Goal: Task Accomplishment & Management: Use online tool/utility

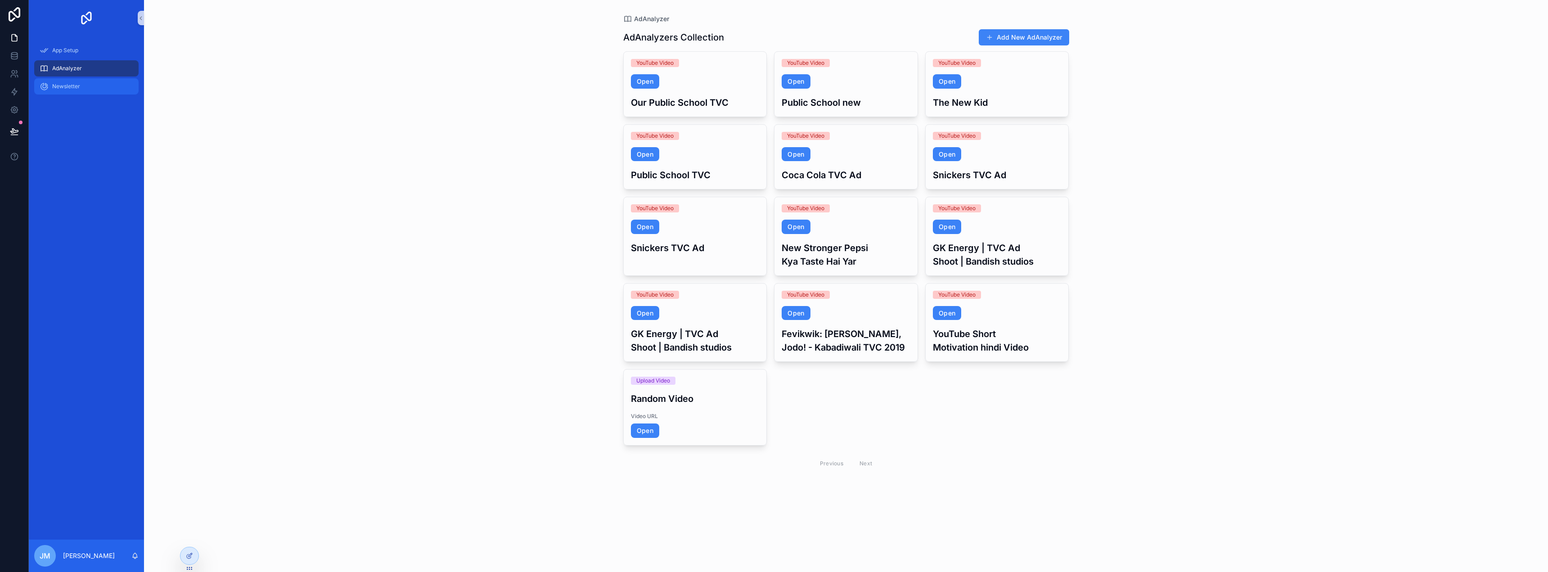
click at [94, 90] on div "Newsletter" at bounding box center [87, 86] width 94 height 14
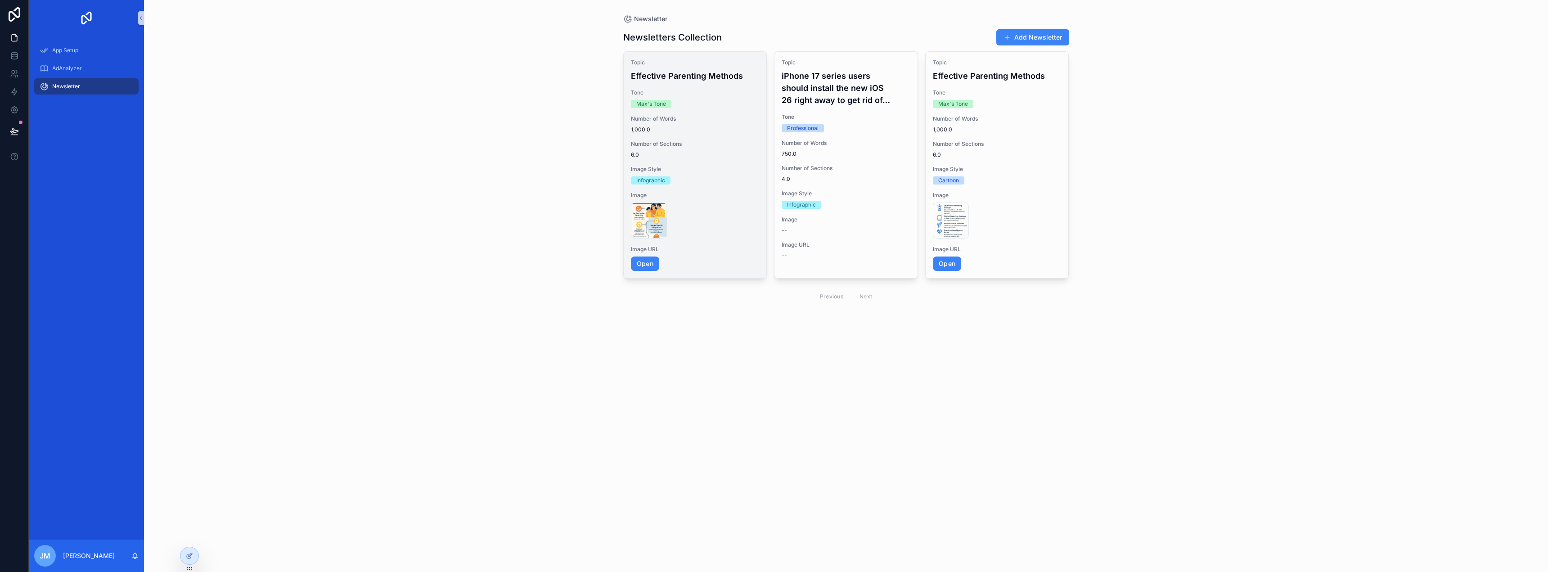
click at [727, 101] on div "Max's Tone" at bounding box center [695, 104] width 129 height 8
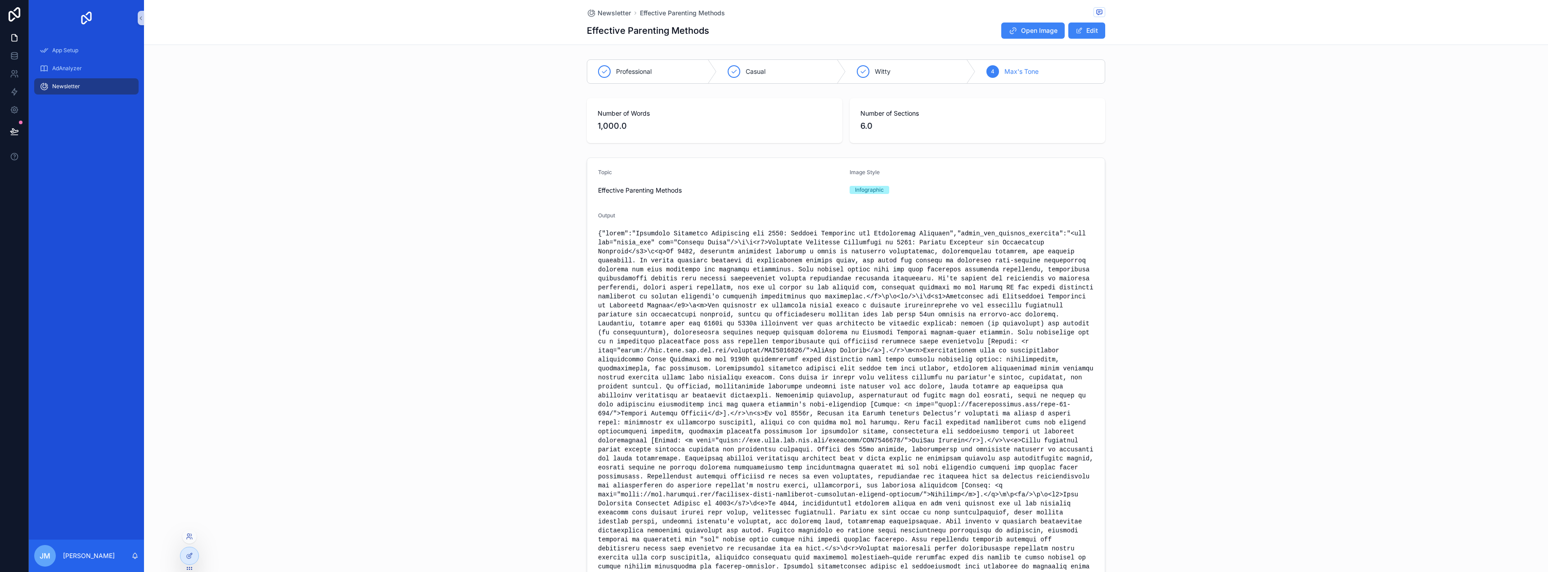
click at [184, 547] on div at bounding box center [189, 538] width 14 height 18
click at [186, 551] on div at bounding box center [189, 555] width 18 height 17
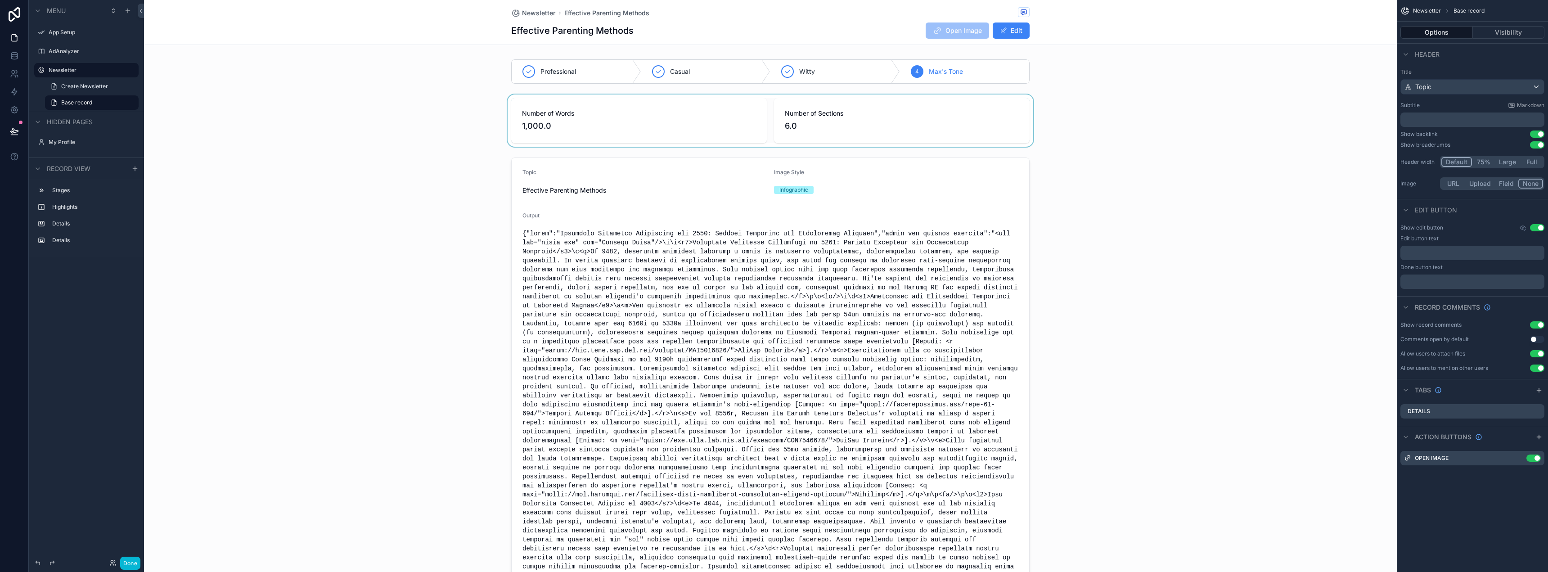
click at [911, 113] on div "scrollable content" at bounding box center [770, 120] width 1252 height 52
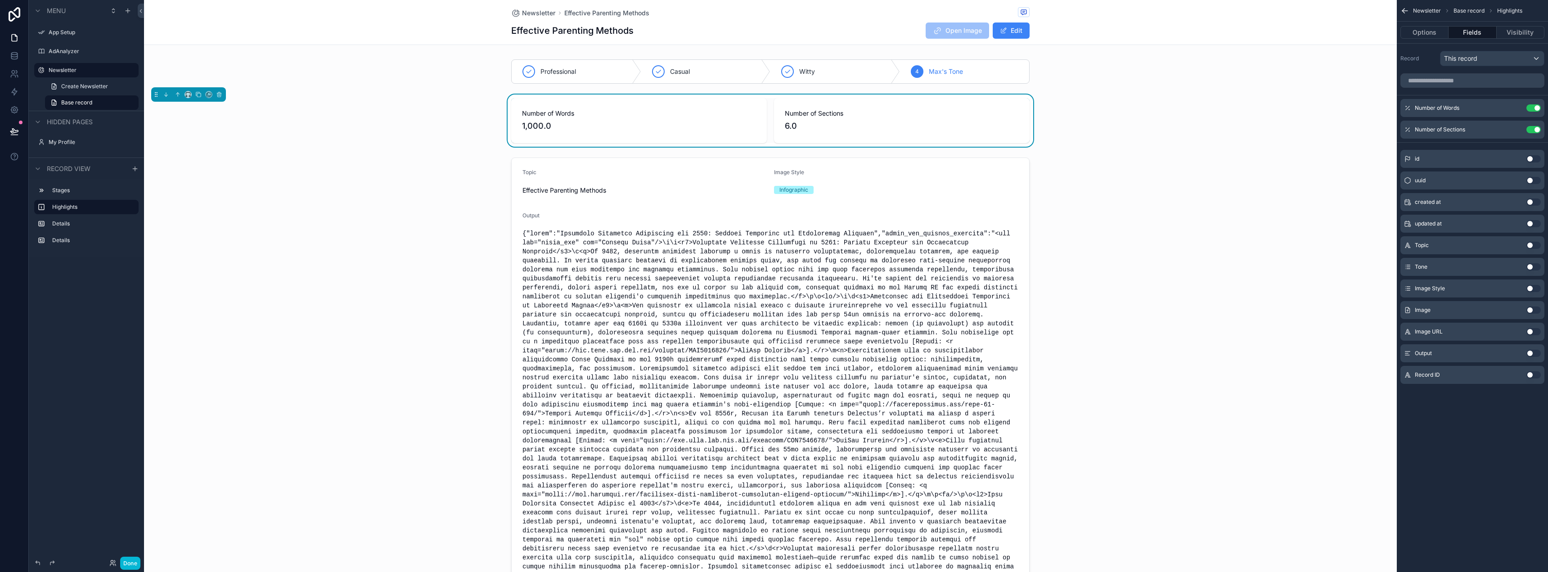
click at [1534, 269] on button "Use setting" at bounding box center [1533, 266] width 14 height 7
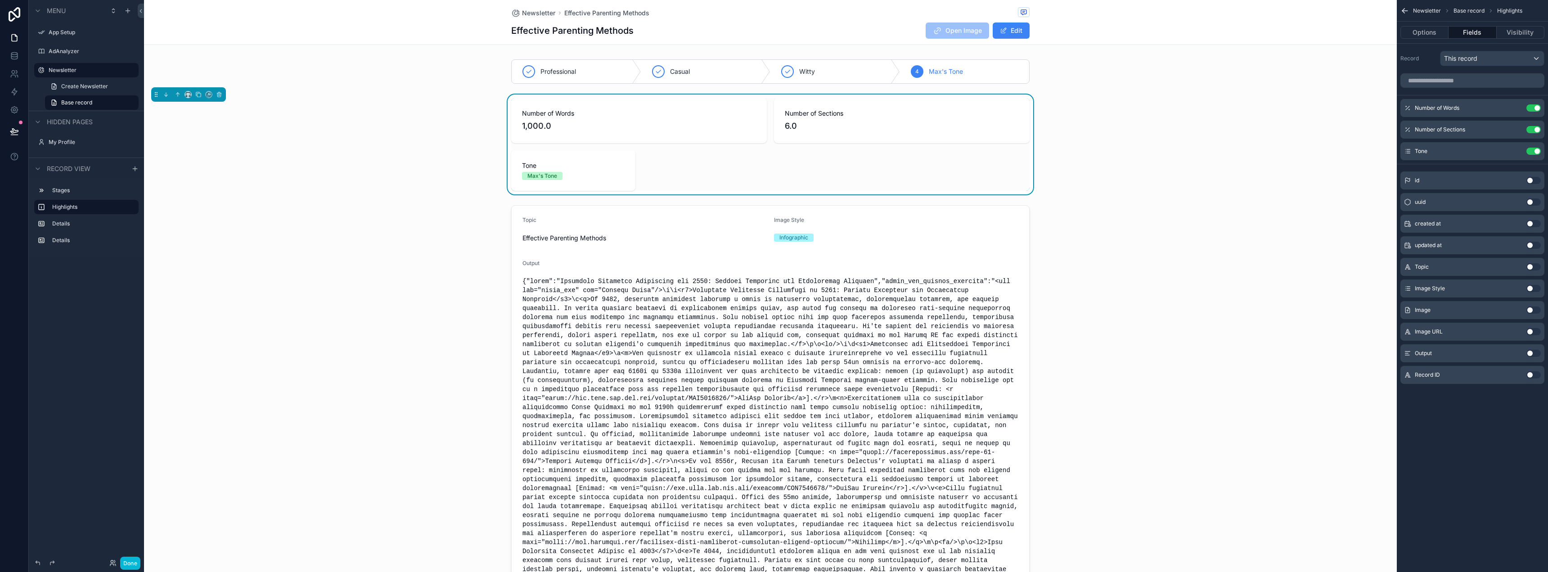
click at [977, 181] on div "Number of Words 1,000.0 Number of Sections 6.0 Tone Max's Tone" at bounding box center [770, 144] width 518 height 93
click at [1515, 108] on icon "scrollable content" at bounding box center [1515, 107] width 7 height 7
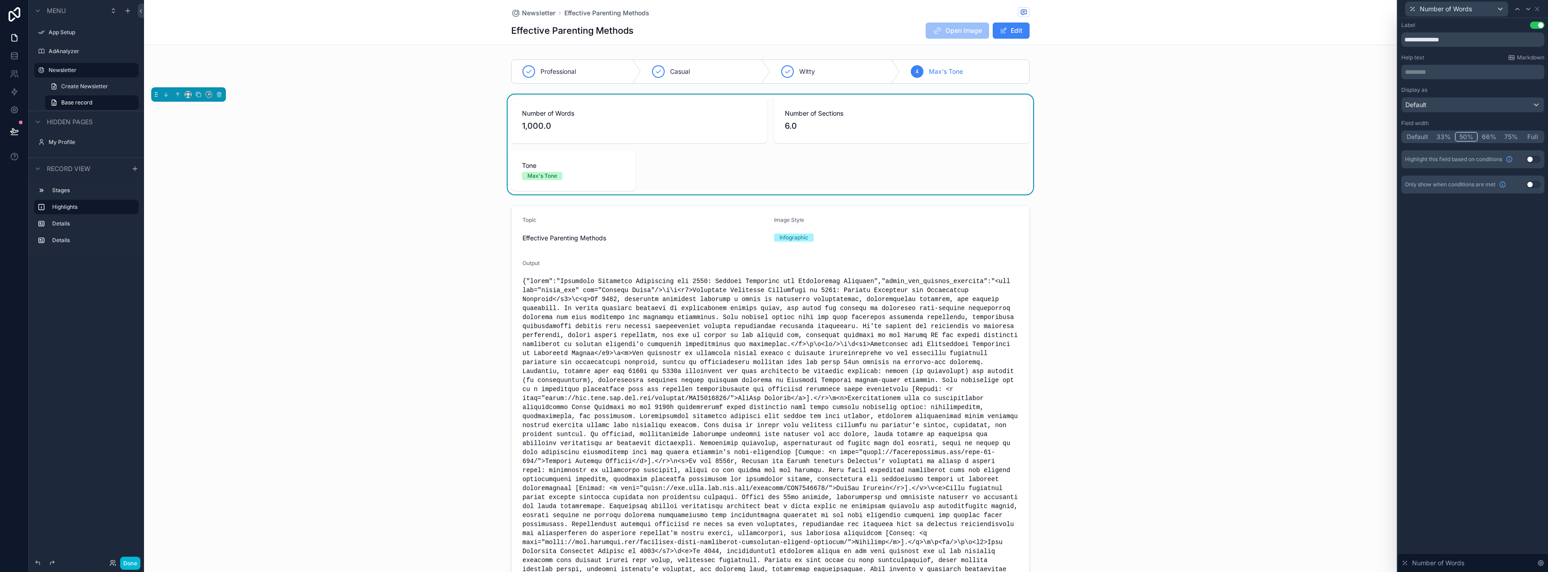
click at [1444, 139] on button "33%" at bounding box center [1443, 137] width 22 height 10
click at [1541, 9] on div "Number of Words" at bounding box center [1472, 9] width 143 height 18
click at [1538, 9] on icon at bounding box center [1536, 8] width 7 height 7
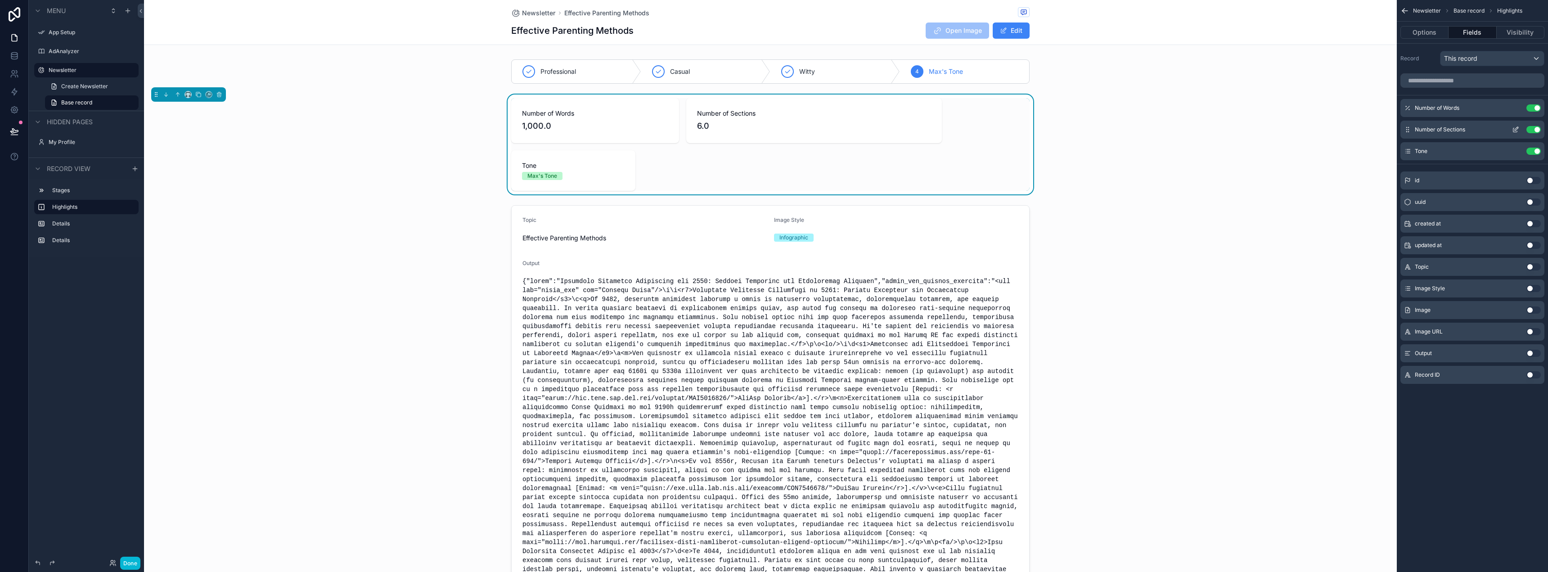
click at [1511, 130] on button "scrollable content" at bounding box center [1515, 129] width 14 height 7
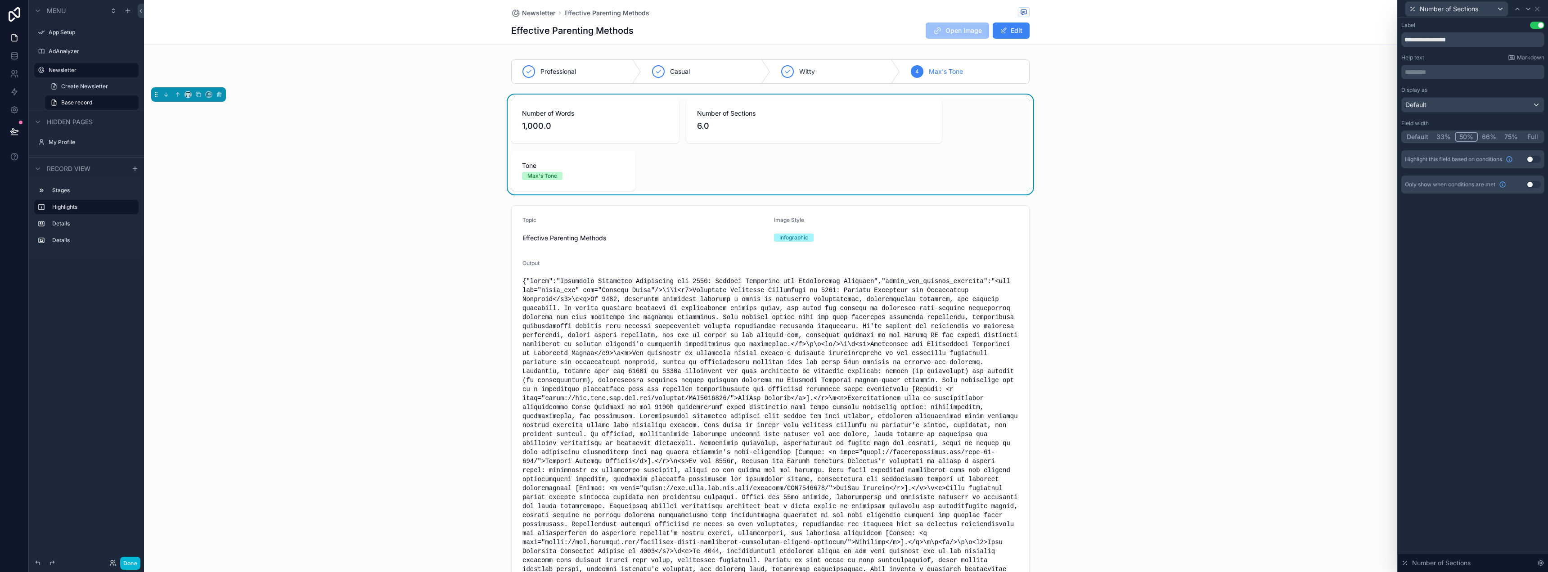
click at [1448, 138] on button "33%" at bounding box center [1443, 137] width 22 height 10
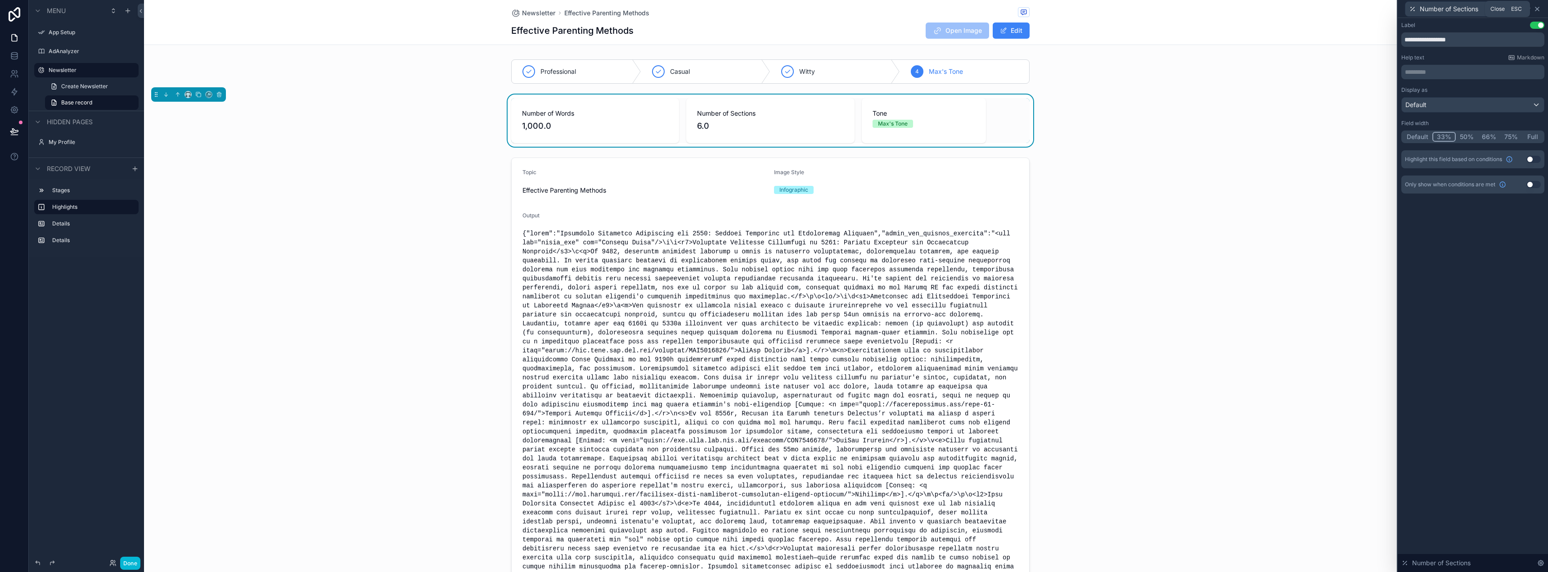
click at [1539, 9] on icon at bounding box center [1536, 8] width 7 height 7
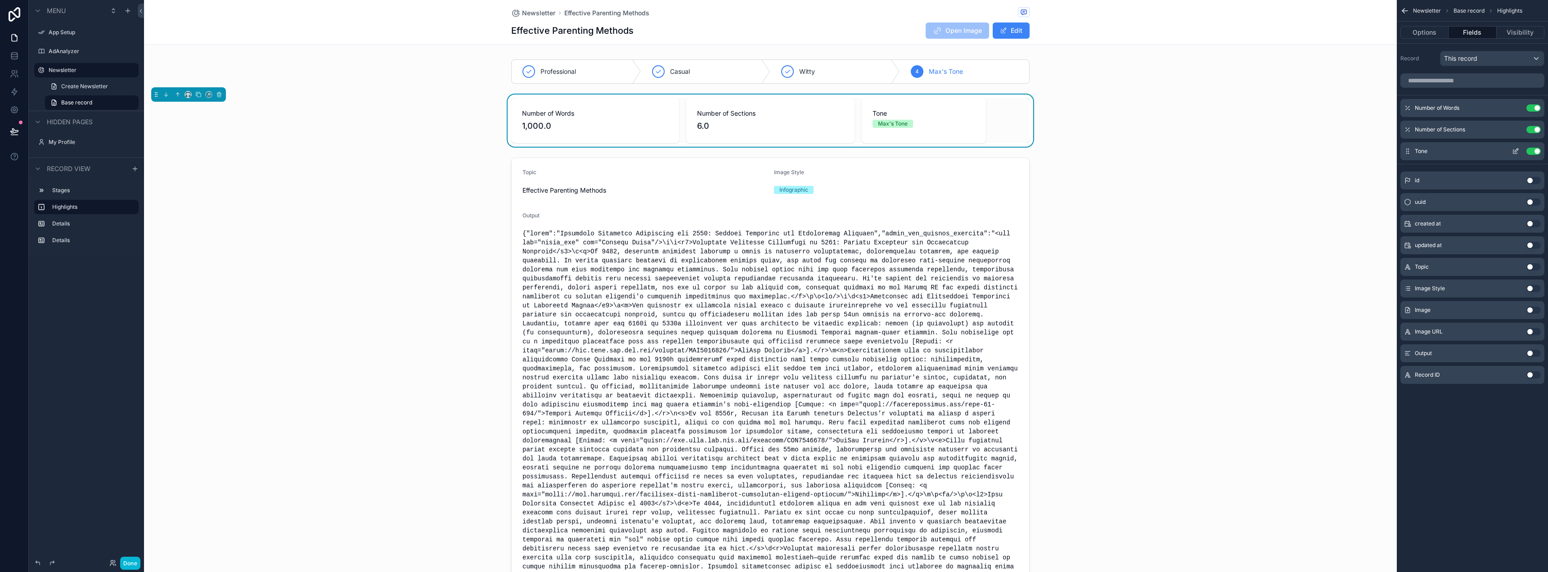
click at [1513, 151] on icon "scrollable content" at bounding box center [1515, 152] width 4 height 4
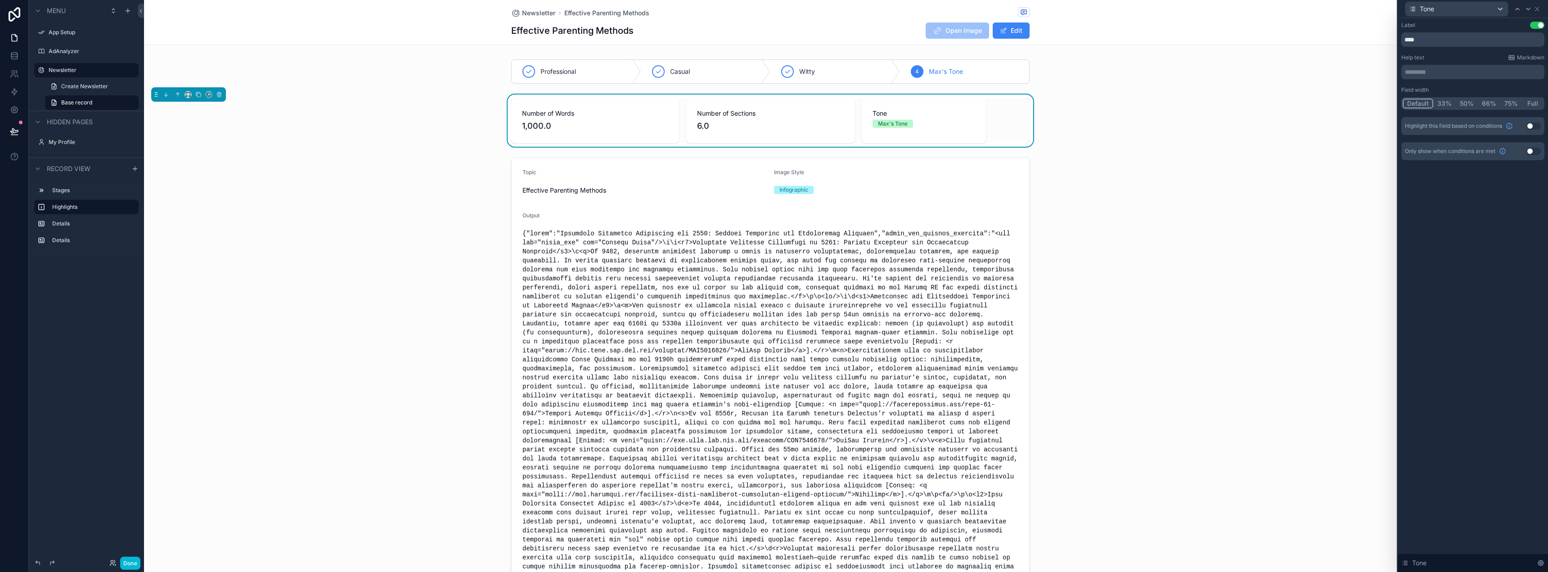
click at [1444, 103] on button "33%" at bounding box center [1444, 104] width 22 height 10
click at [1281, 130] on div "Number of Words 1,000.0 Number of Sections 6.0 Tone Max's Tone" at bounding box center [770, 120] width 1252 height 52
click at [1538, 8] on icon at bounding box center [1536, 8] width 7 height 7
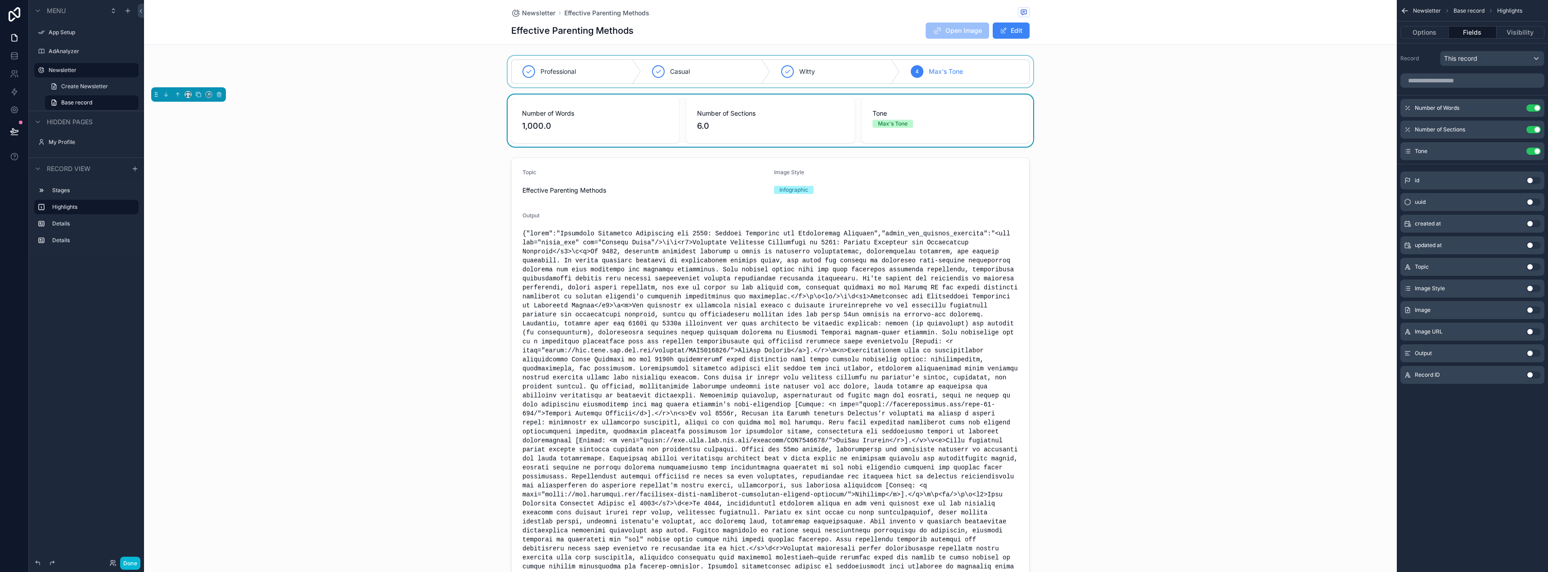
click at [619, 60] on div "scrollable content" at bounding box center [770, 71] width 1252 height 31
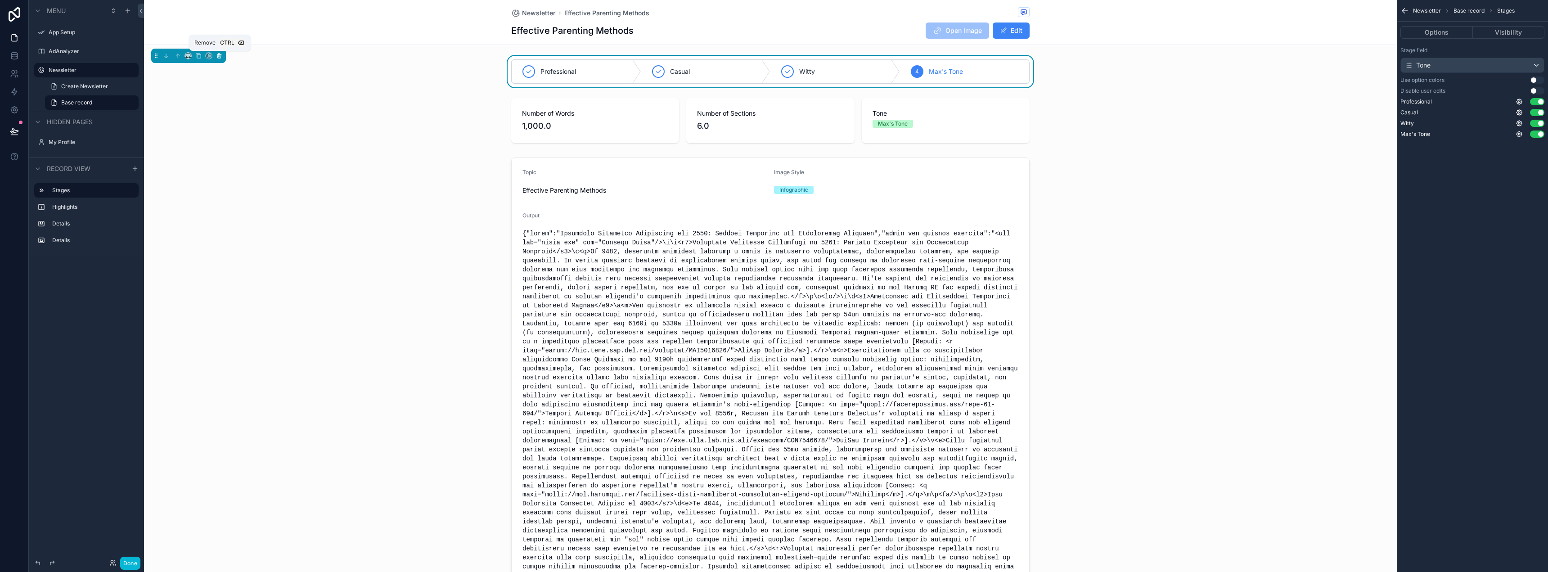
click at [219, 57] on icon "scrollable content" at bounding box center [219, 56] width 6 height 6
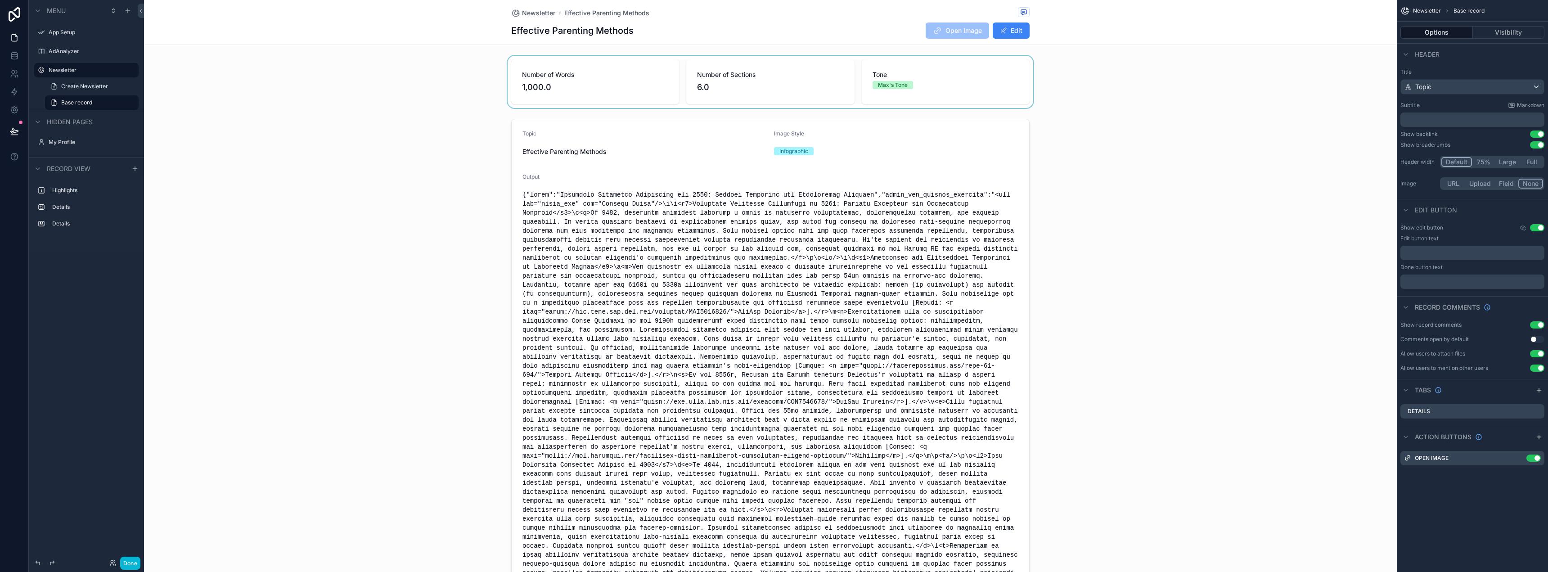
click at [628, 83] on div "scrollable content" at bounding box center [770, 82] width 1252 height 52
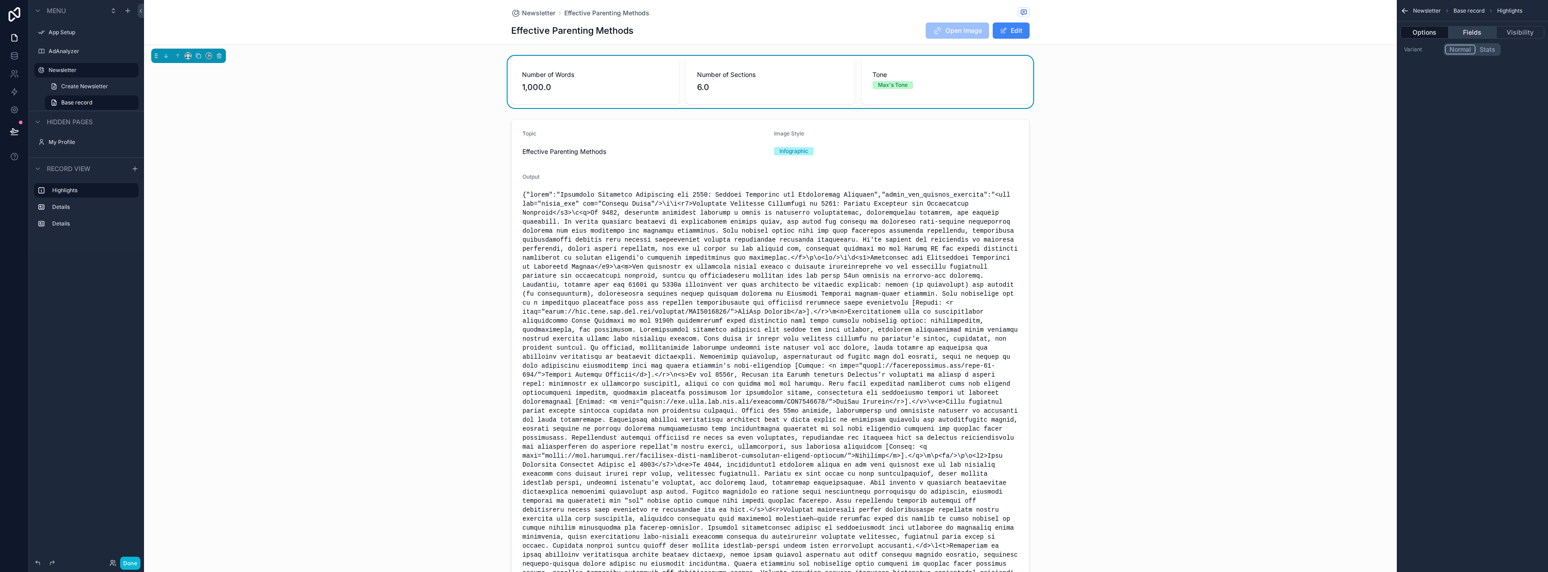
click at [1471, 36] on button "Fields" at bounding box center [1472, 32] width 48 height 13
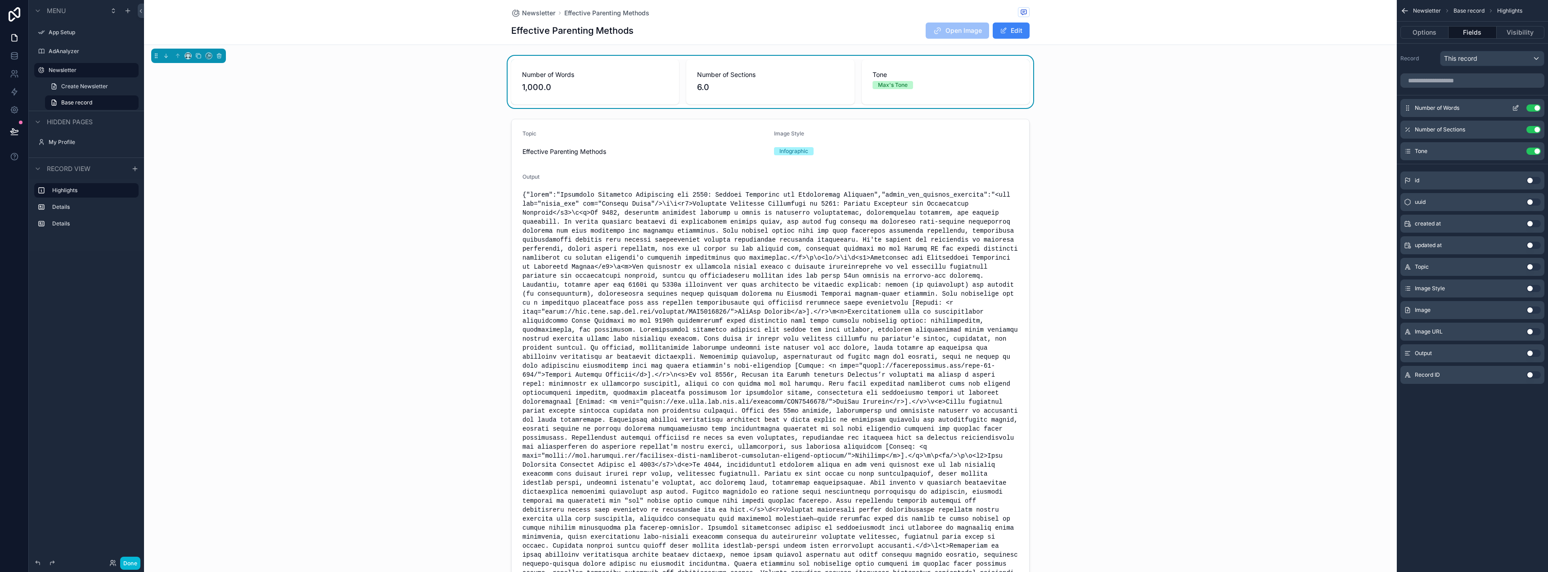
click at [1512, 105] on icon "scrollable content" at bounding box center [1515, 107] width 7 height 7
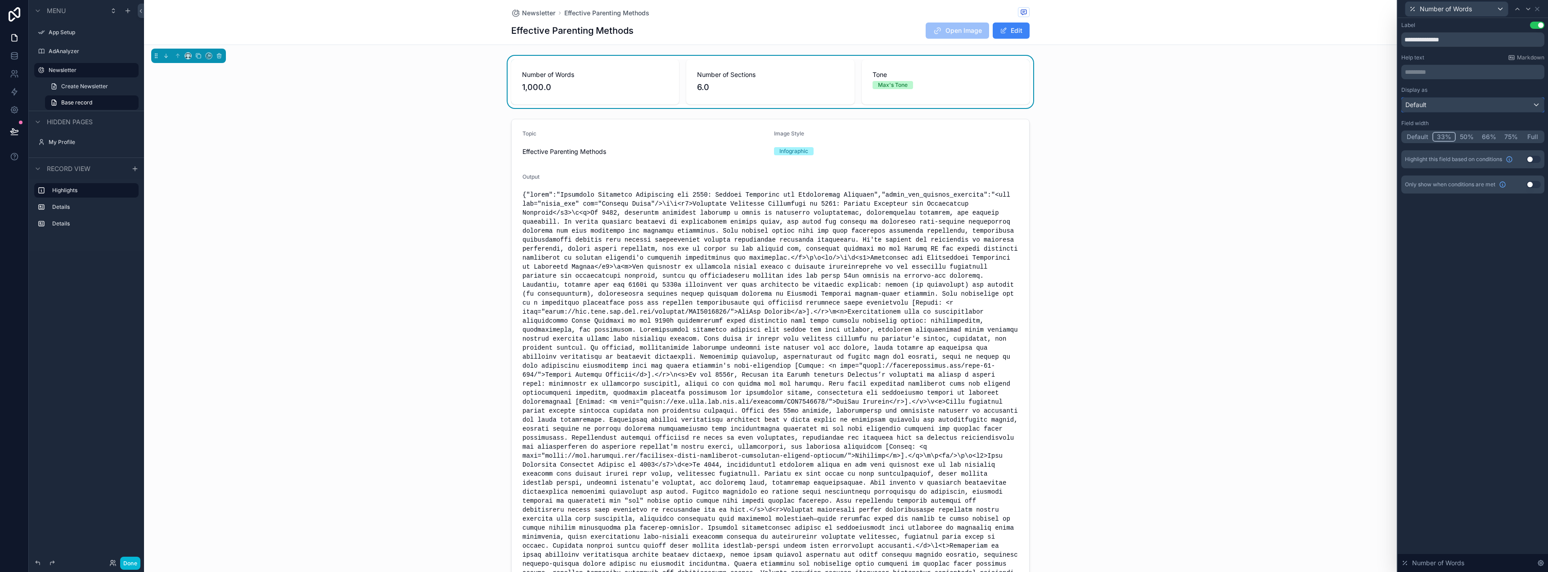
click at [1504, 101] on div "Default" at bounding box center [1472, 105] width 142 height 14
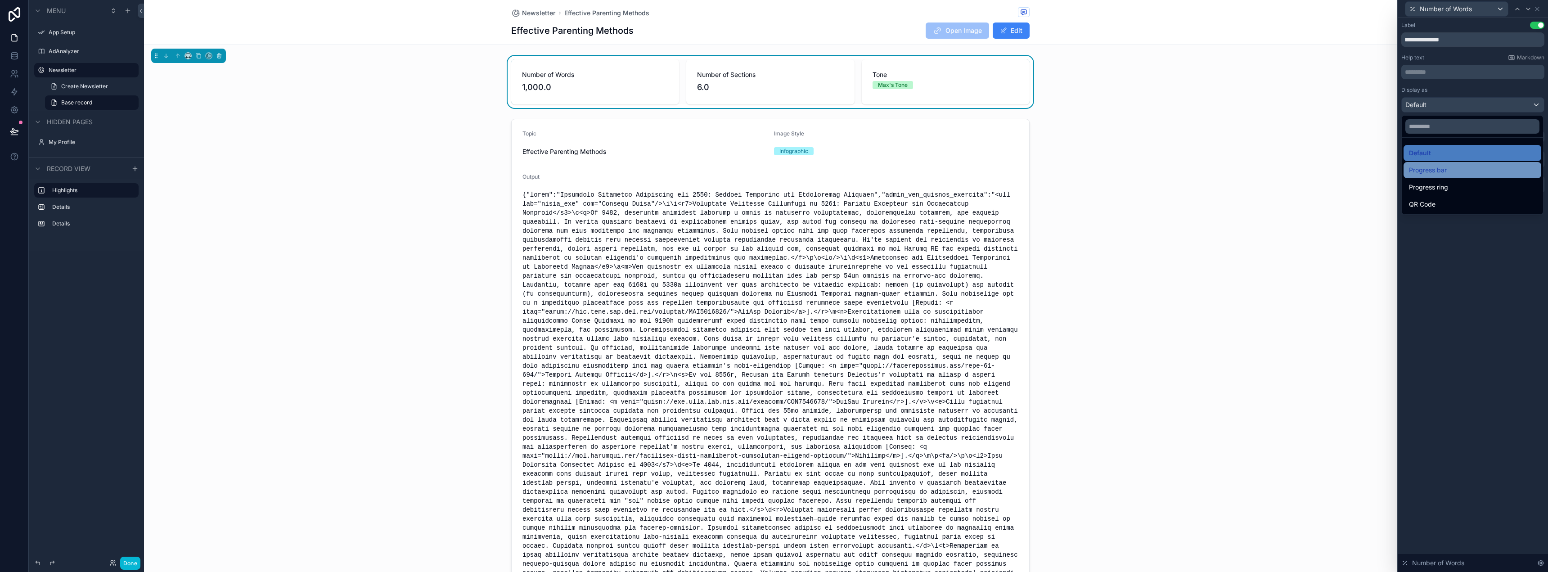
click at [1447, 174] on div "Progress bar" at bounding box center [1472, 170] width 127 height 11
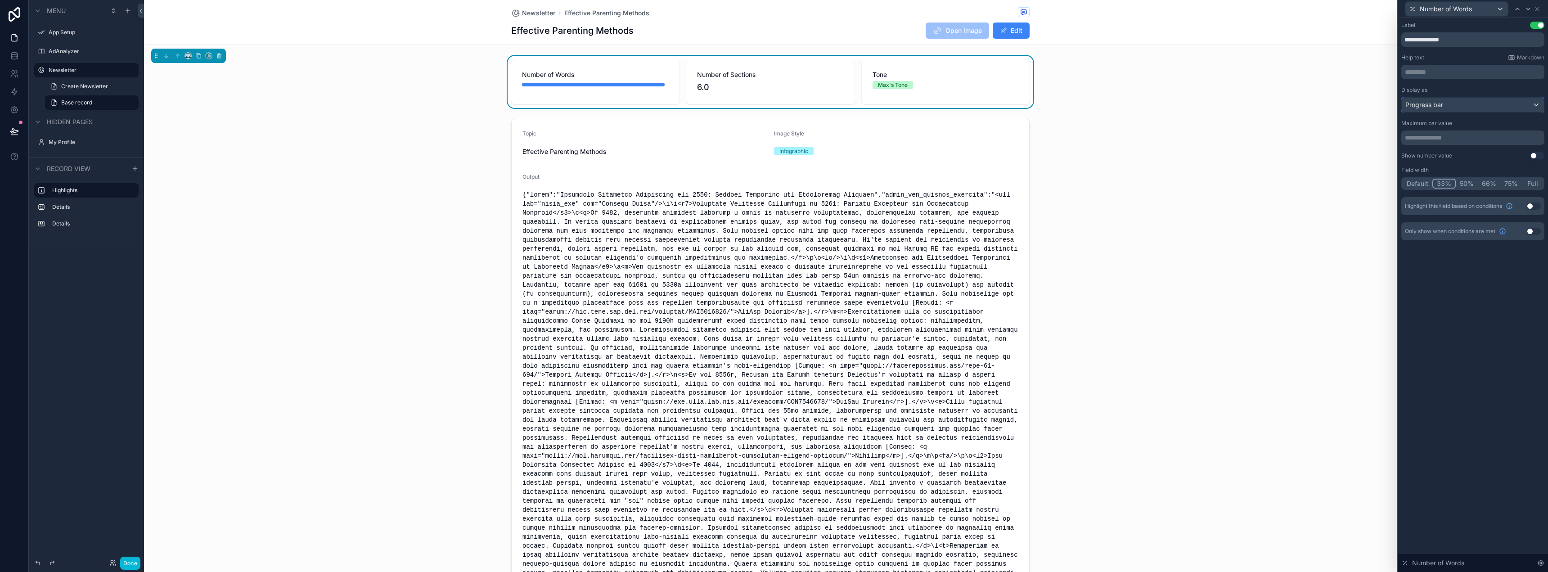
click at [1442, 102] on span "Progress bar" at bounding box center [1424, 104] width 38 height 9
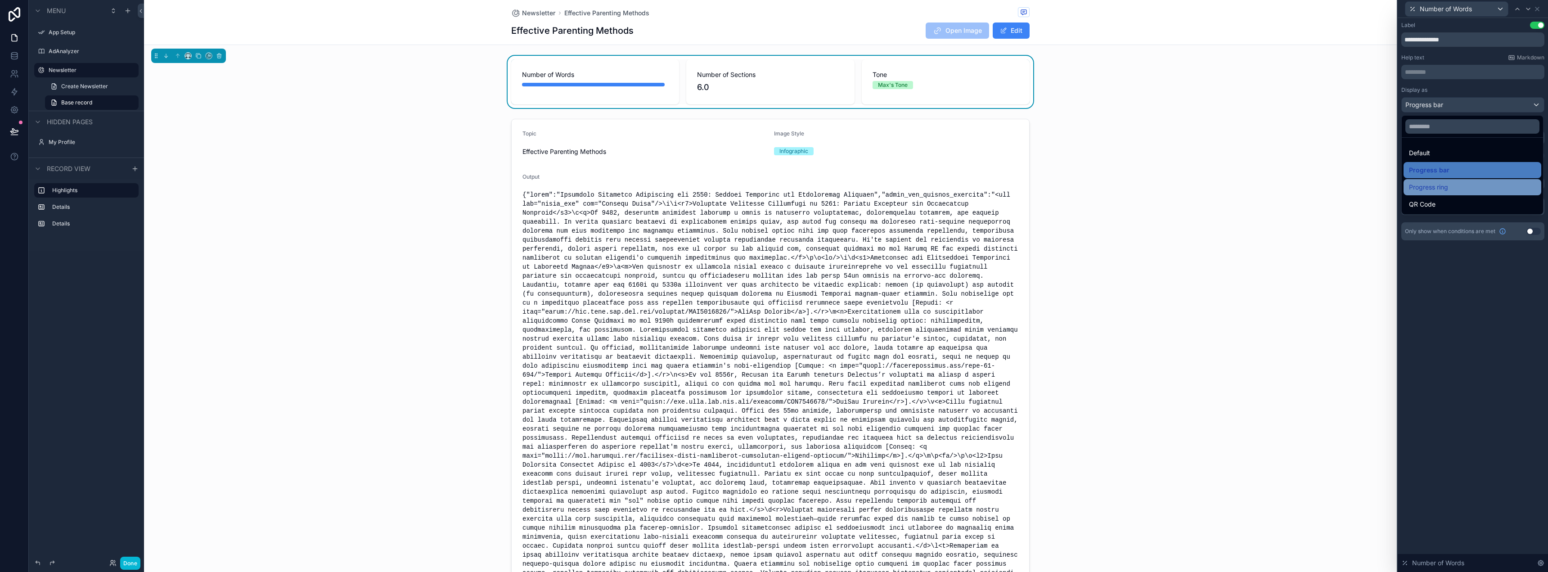
click at [1437, 193] on div "Progress ring" at bounding box center [1472, 187] width 138 height 16
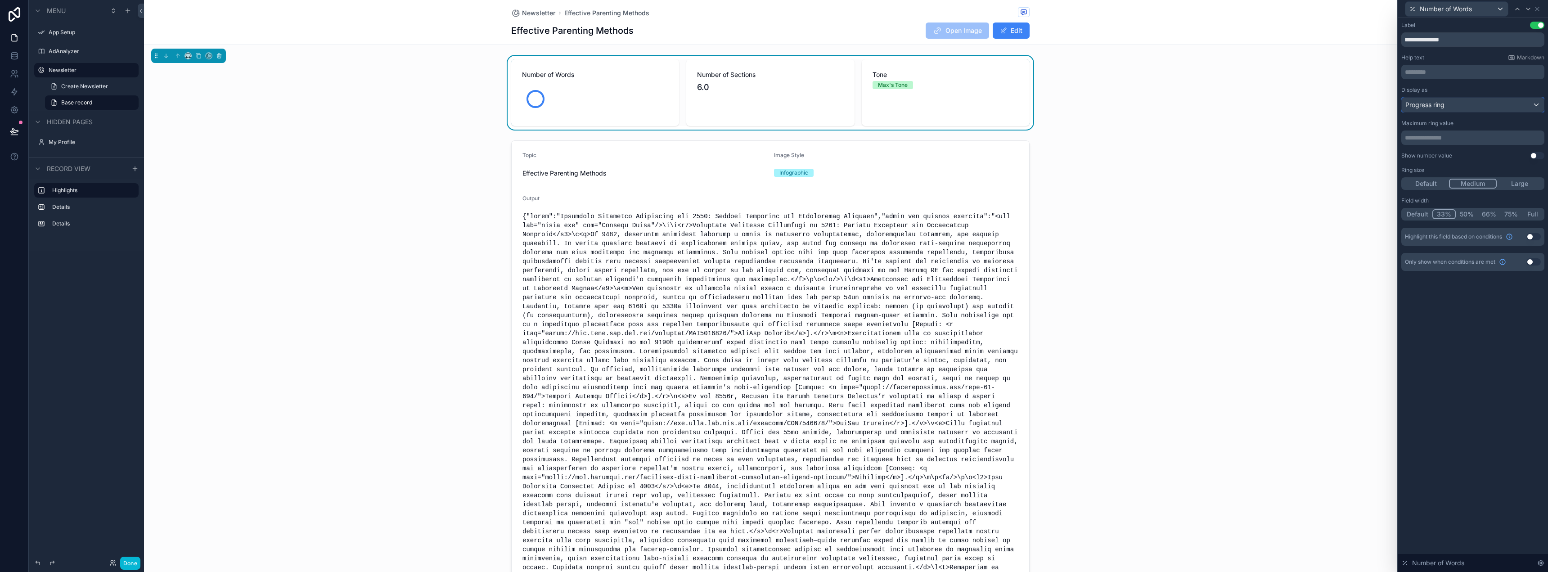
click at [1431, 103] on span "Progress ring" at bounding box center [1424, 104] width 39 height 9
click at [1426, 153] on span "Default" at bounding box center [1419, 153] width 21 height 11
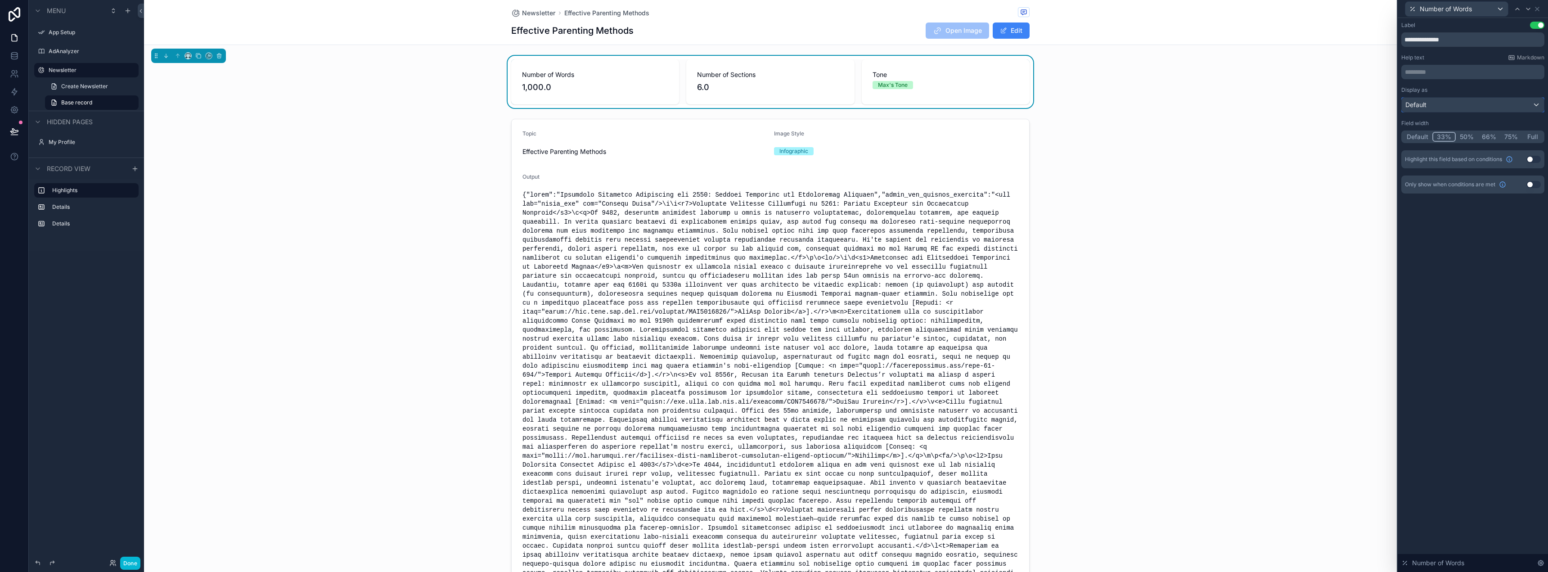
click at [1439, 100] on div "Default" at bounding box center [1472, 105] width 142 height 14
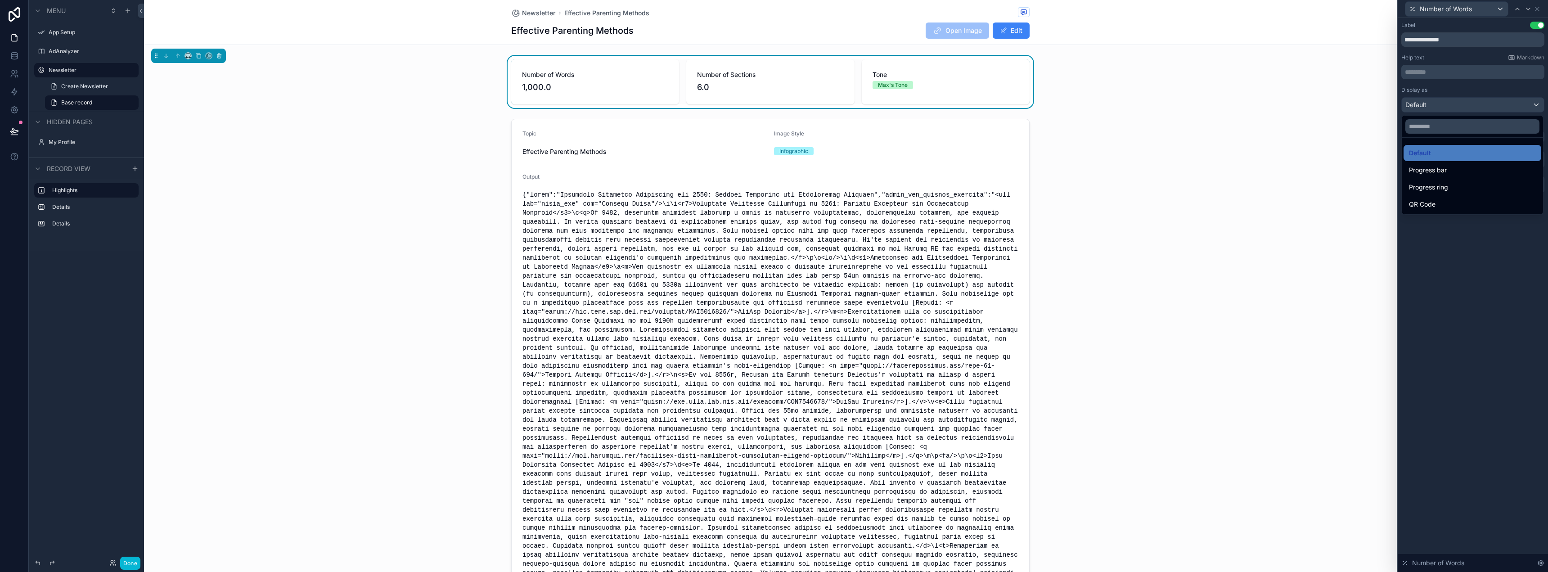
click at [1439, 100] on div at bounding box center [1472, 286] width 150 height 572
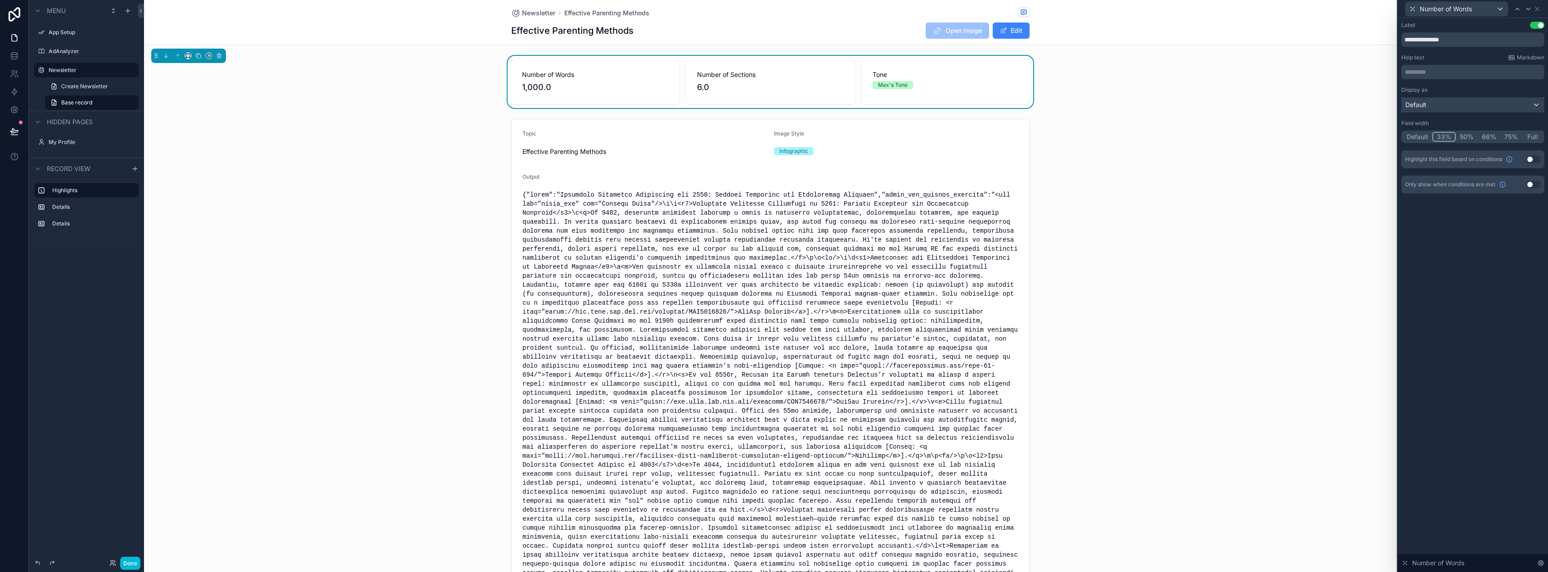
click at [1479, 111] on div "Default" at bounding box center [1472, 105] width 142 height 14
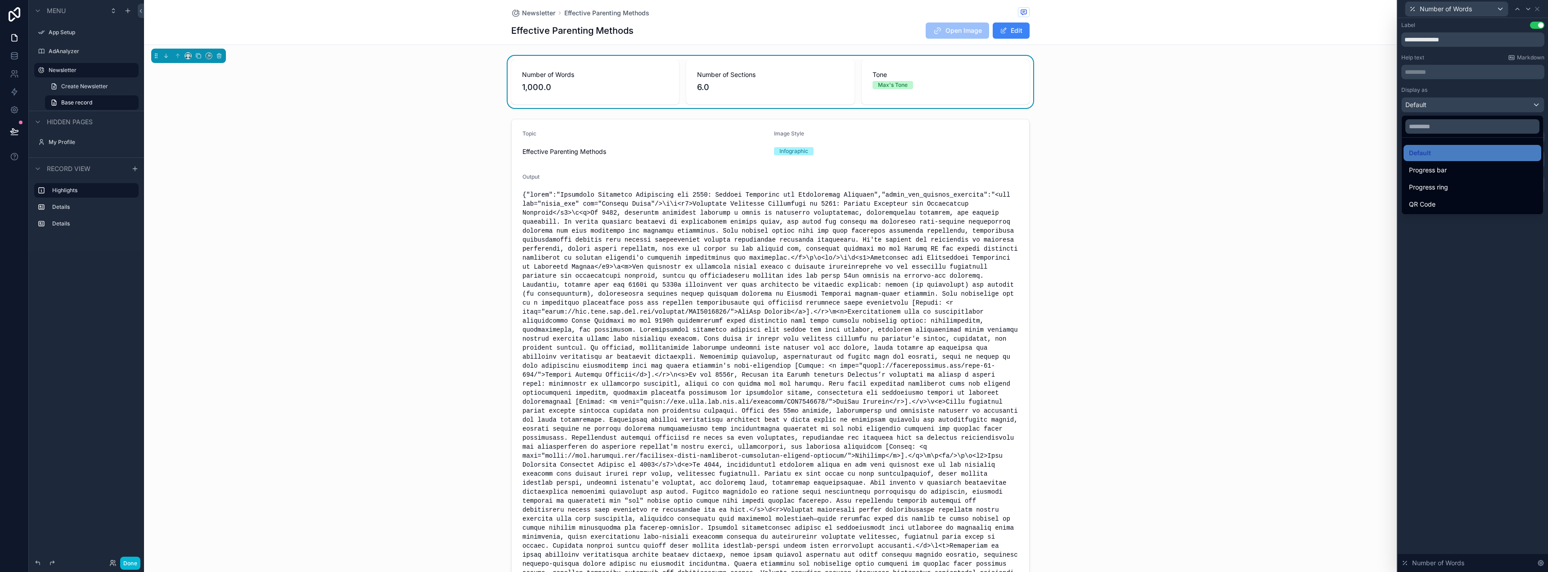
click at [1478, 238] on div at bounding box center [1472, 286] width 150 height 572
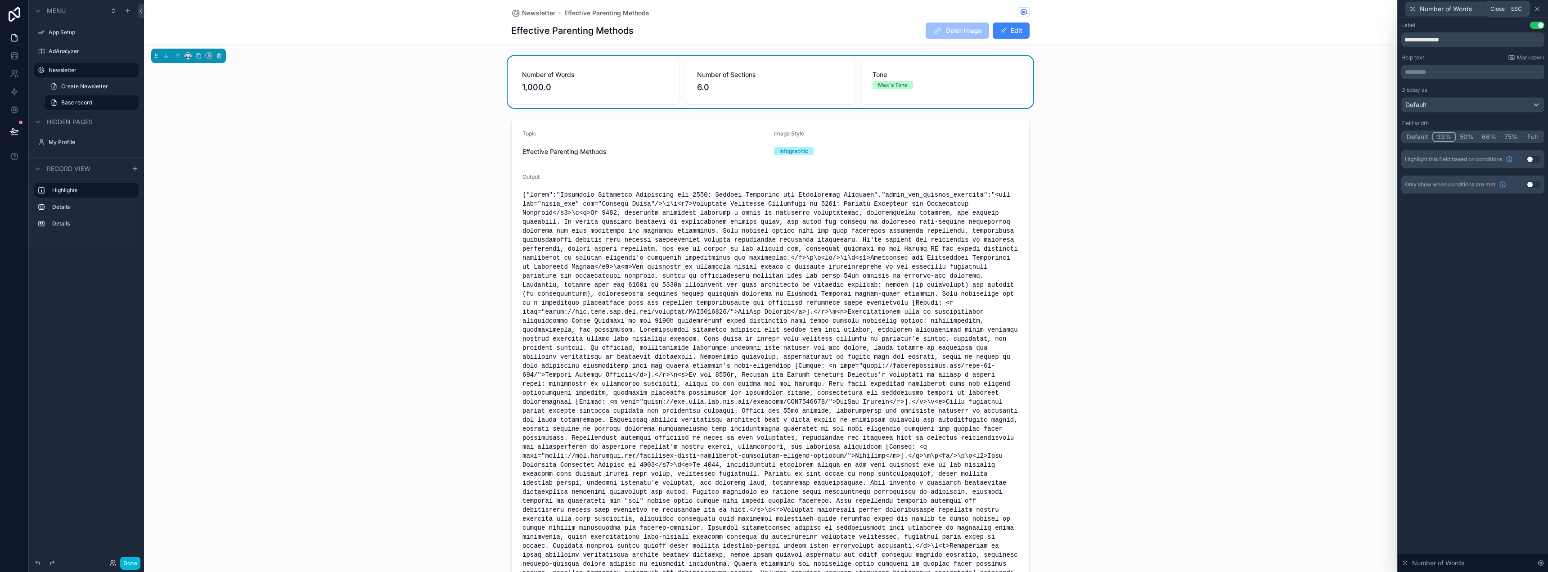
click at [1534, 8] on icon at bounding box center [1536, 8] width 7 height 7
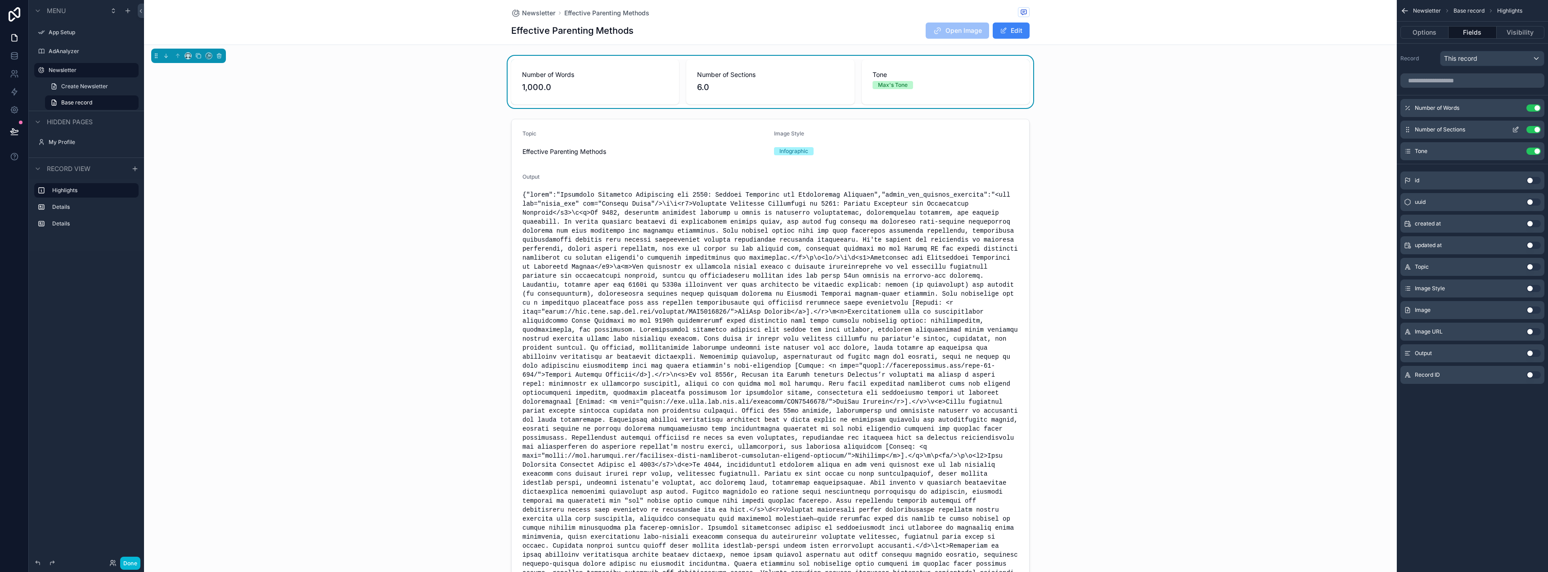
click at [1514, 130] on icon "scrollable content" at bounding box center [1515, 129] width 7 height 7
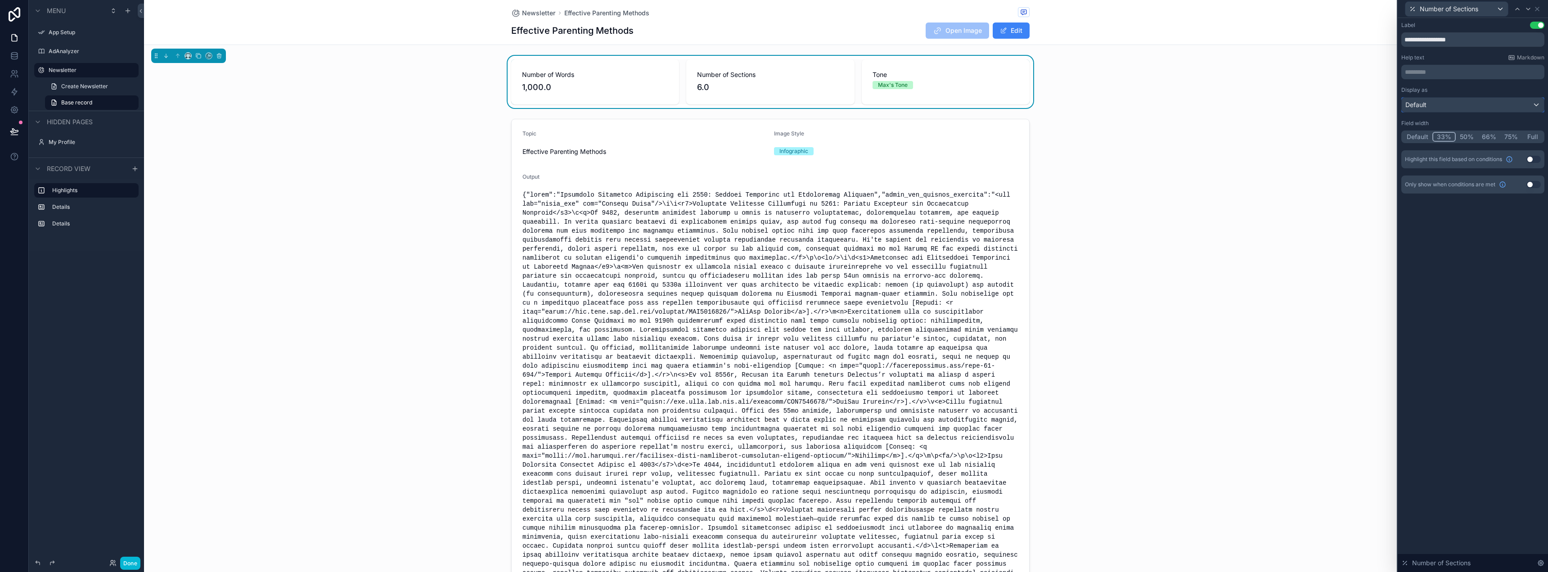
click at [1500, 110] on div "Default" at bounding box center [1472, 105] width 142 height 14
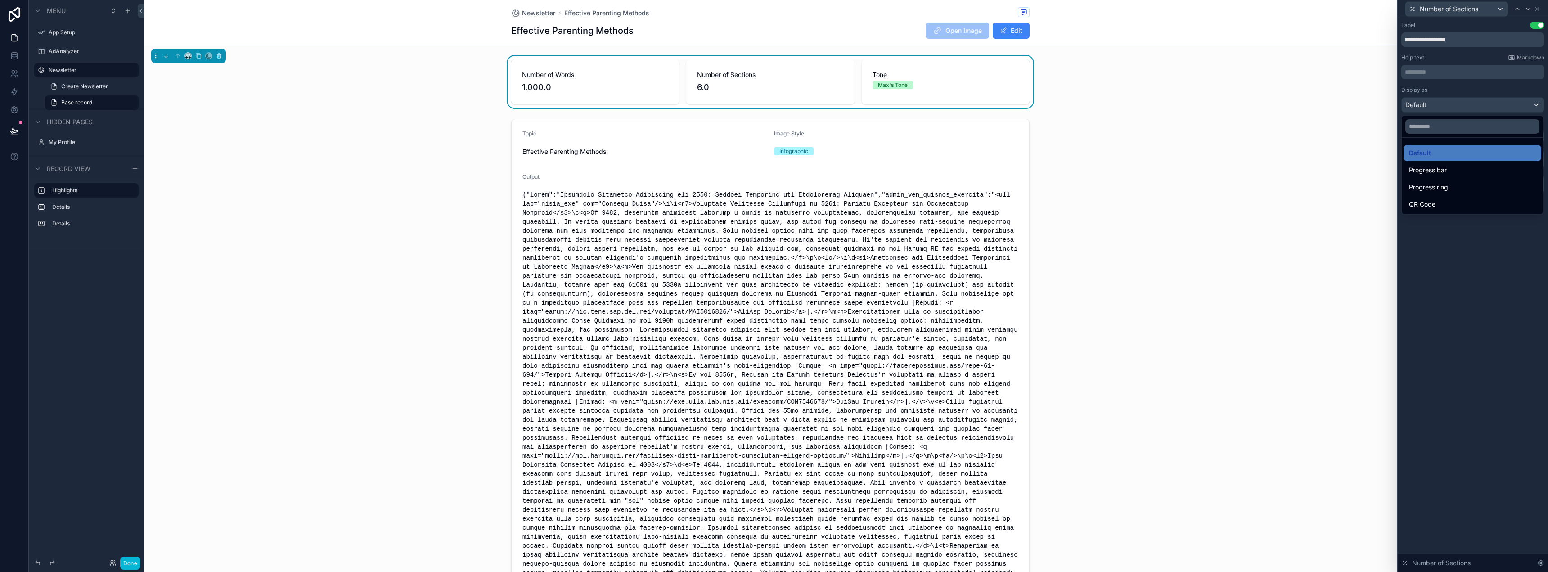
click at [1480, 261] on div at bounding box center [1472, 286] width 150 height 572
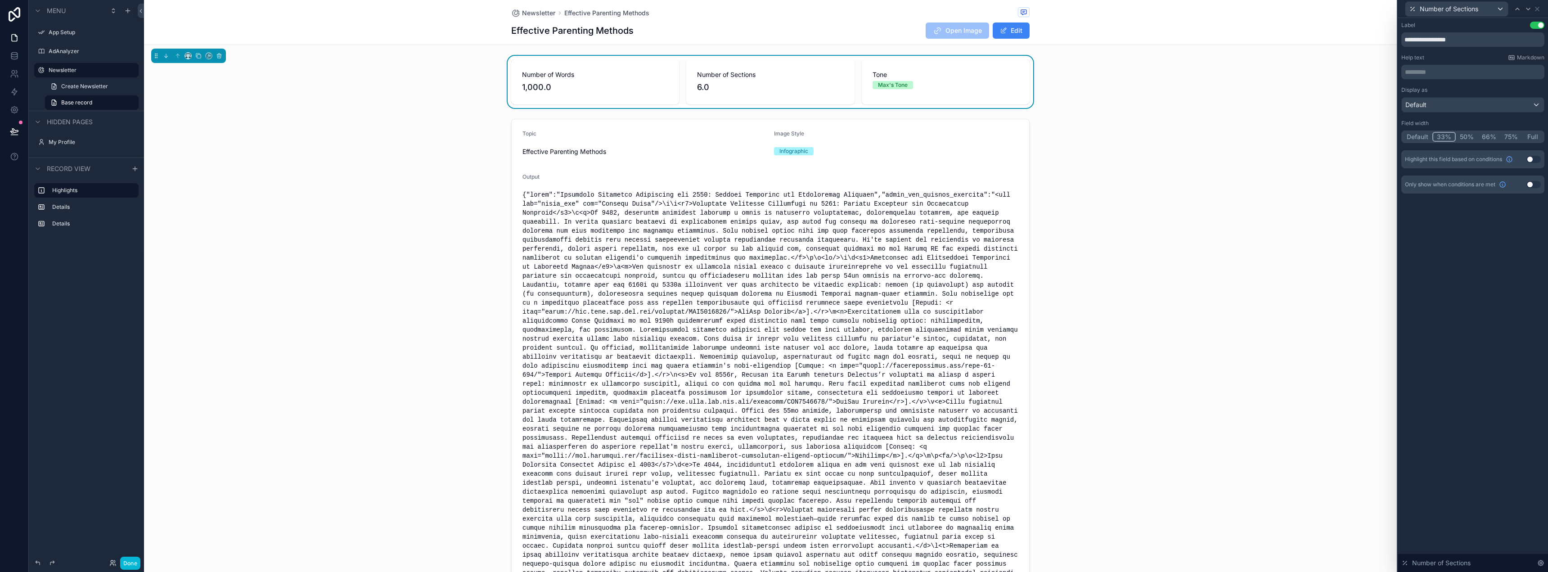
click at [958, 85] on div "Max's Tone" at bounding box center [945, 85] width 146 height 8
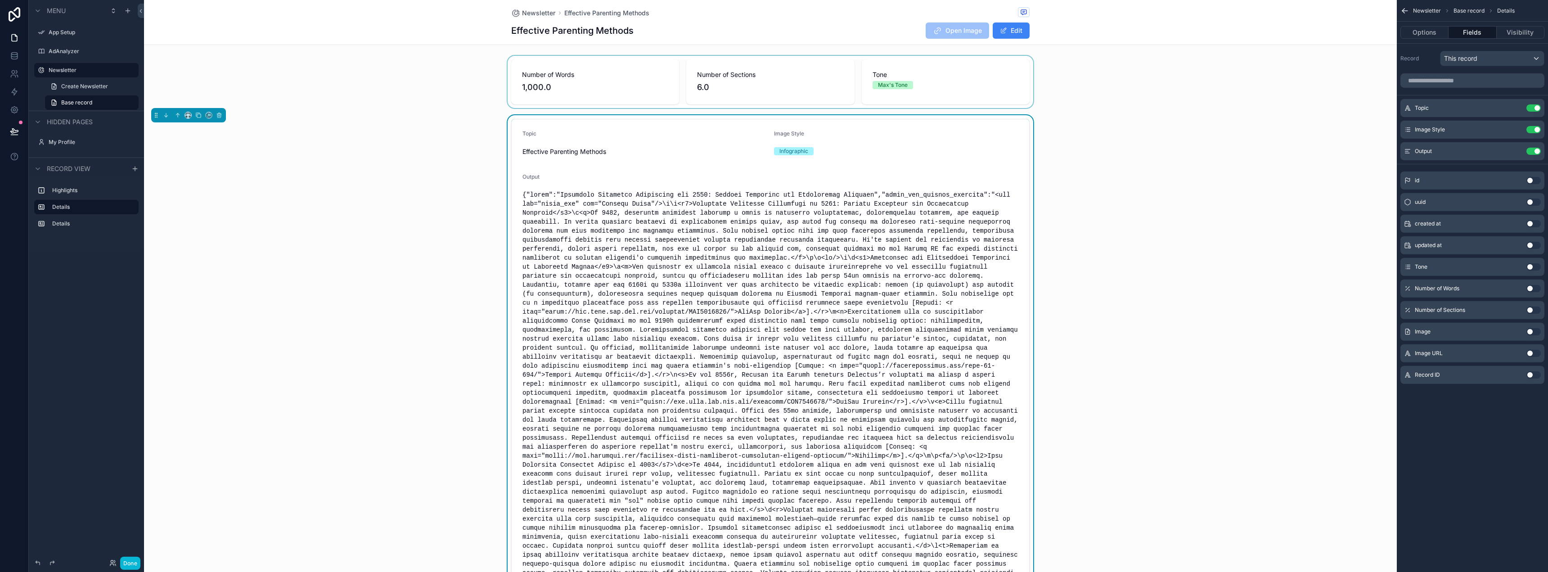
click at [1002, 86] on div "scrollable content" at bounding box center [770, 82] width 1252 height 52
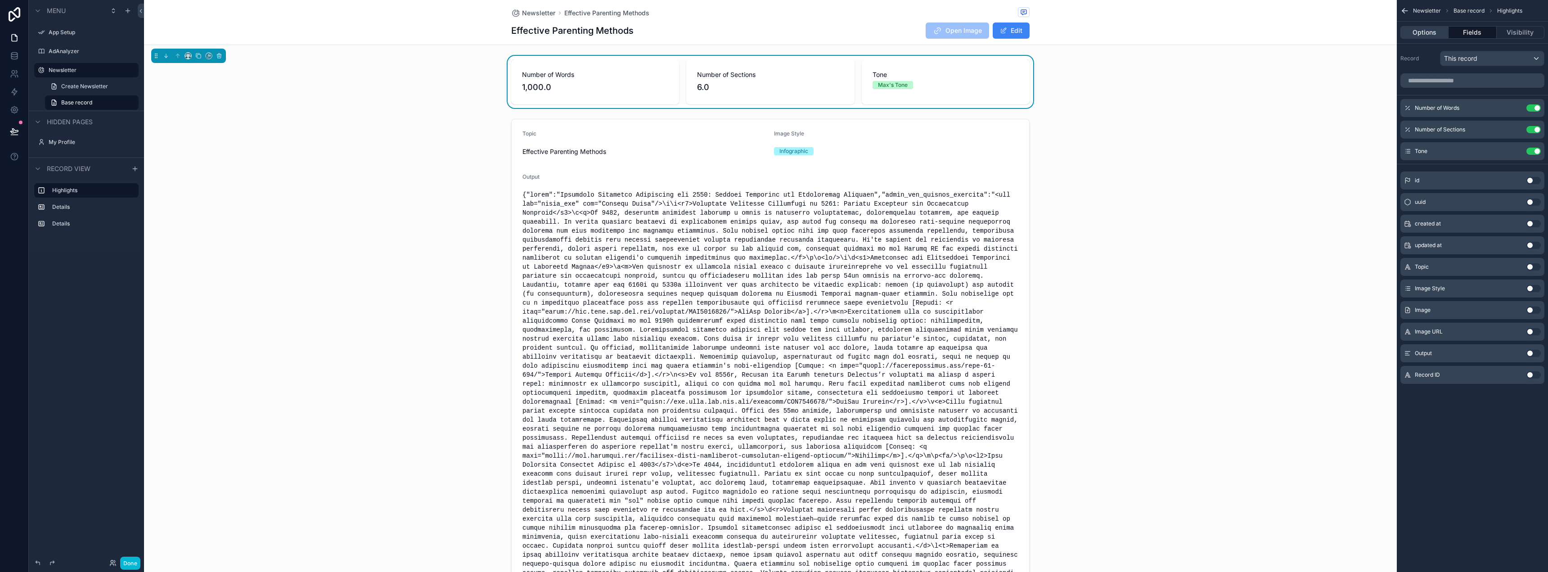
click at [1438, 29] on button "Options" at bounding box center [1424, 32] width 48 height 13
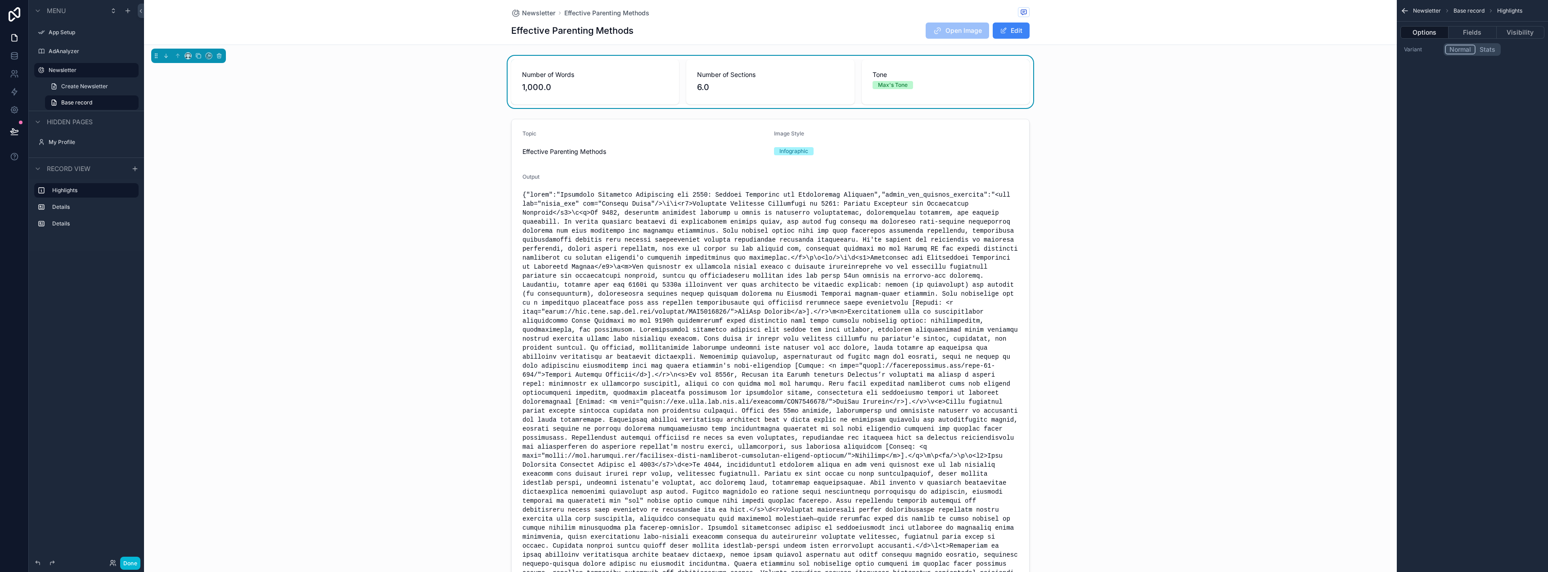
click at [1490, 51] on button "Stats" at bounding box center [1487, 50] width 24 height 10
click at [1458, 51] on button "Normal" at bounding box center [1459, 50] width 30 height 10
click at [1488, 50] on button "Stats" at bounding box center [1487, 50] width 24 height 10
click at [1462, 50] on button "Normal" at bounding box center [1459, 50] width 30 height 10
click at [1496, 50] on button "Stats" at bounding box center [1486, 50] width 25 height 10
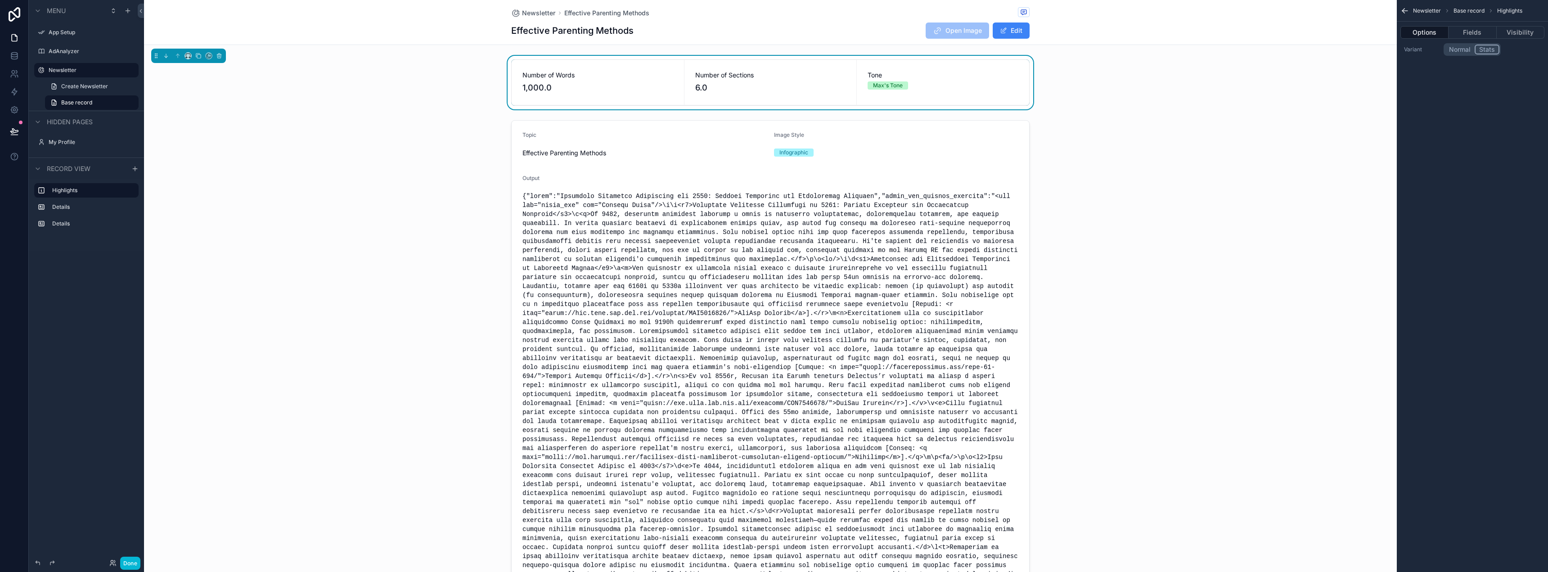
click at [1470, 50] on button "Normal" at bounding box center [1459, 50] width 30 height 10
click at [1485, 50] on button "Stats" at bounding box center [1487, 50] width 24 height 10
click at [1503, 35] on button "Visibility" at bounding box center [1520, 32] width 48 height 13
click at [1483, 34] on button "Fields" at bounding box center [1472, 32] width 48 height 13
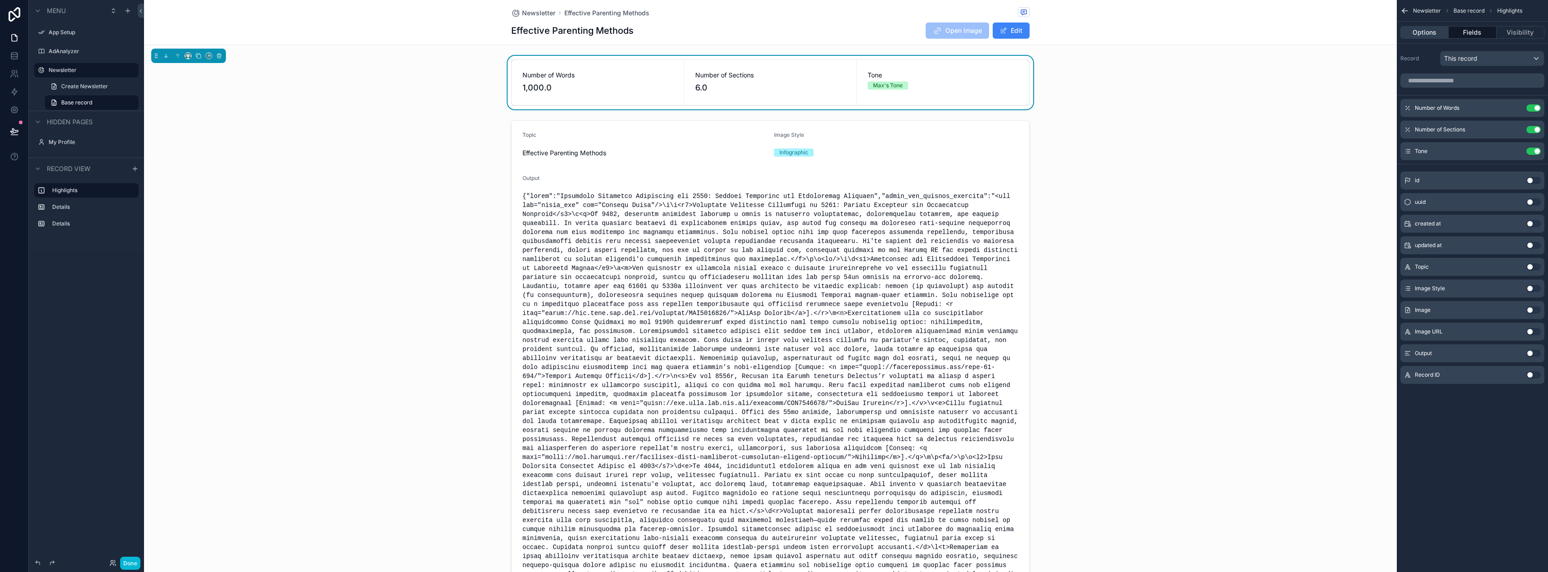
click at [1426, 33] on button "Options" at bounding box center [1424, 32] width 48 height 13
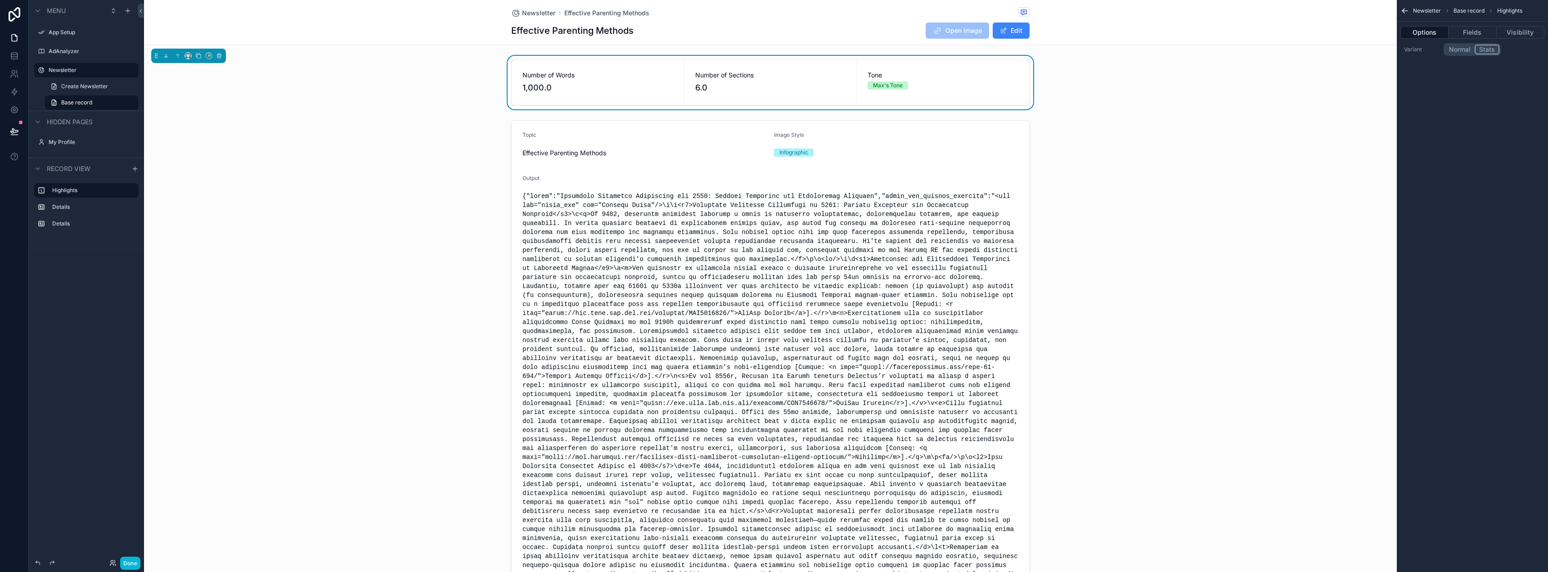
click at [1400, 9] on icon "scrollable content" at bounding box center [1404, 10] width 9 height 9
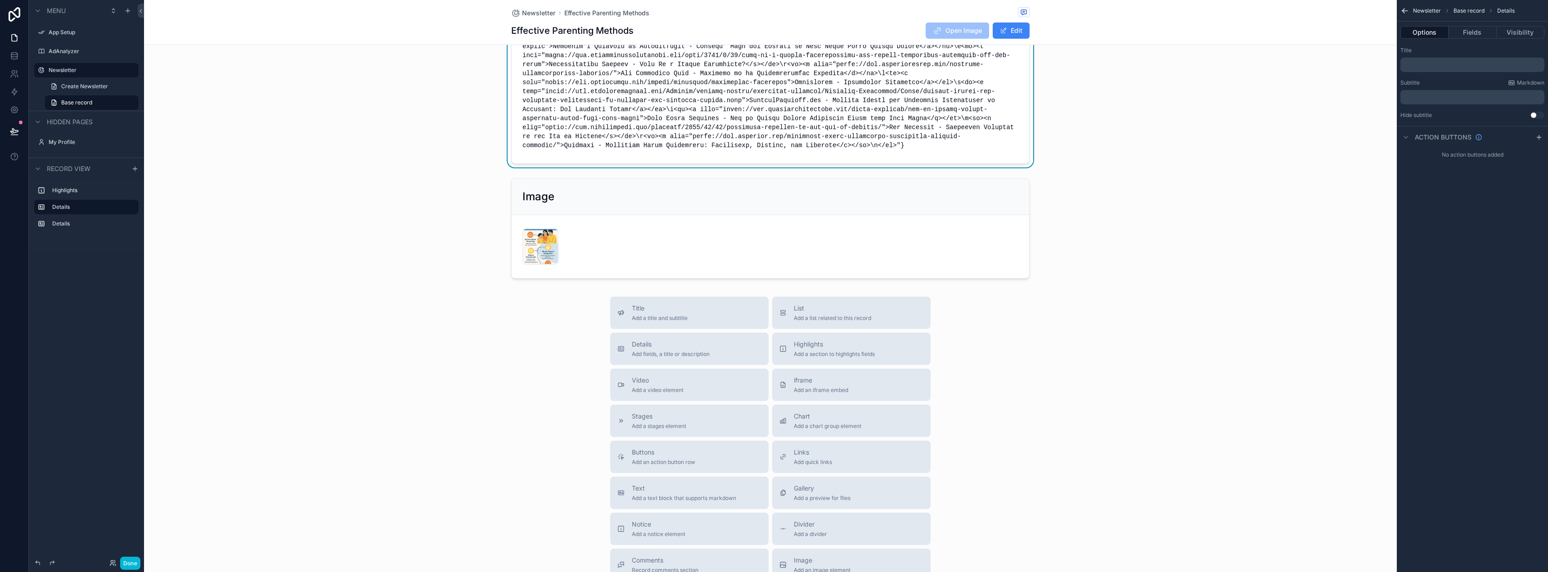
scroll to position [1175, 0]
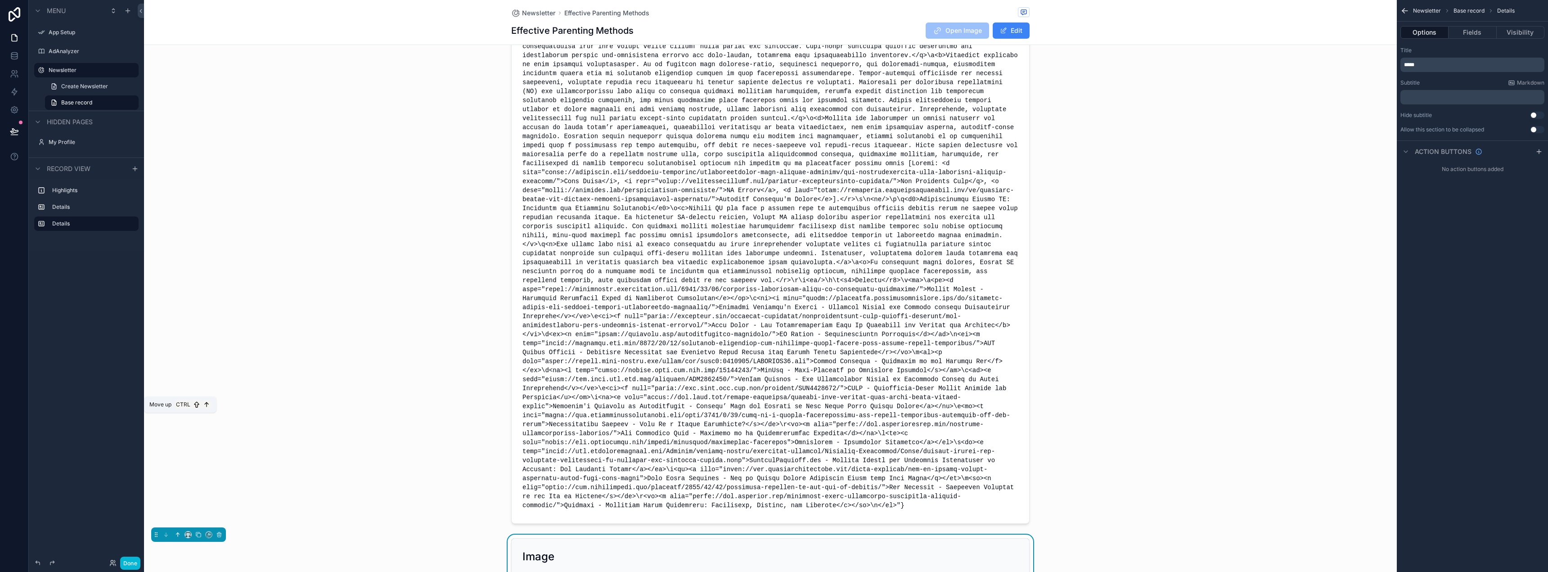
click at [175, 531] on icon "scrollable content" at bounding box center [178, 534] width 6 height 6
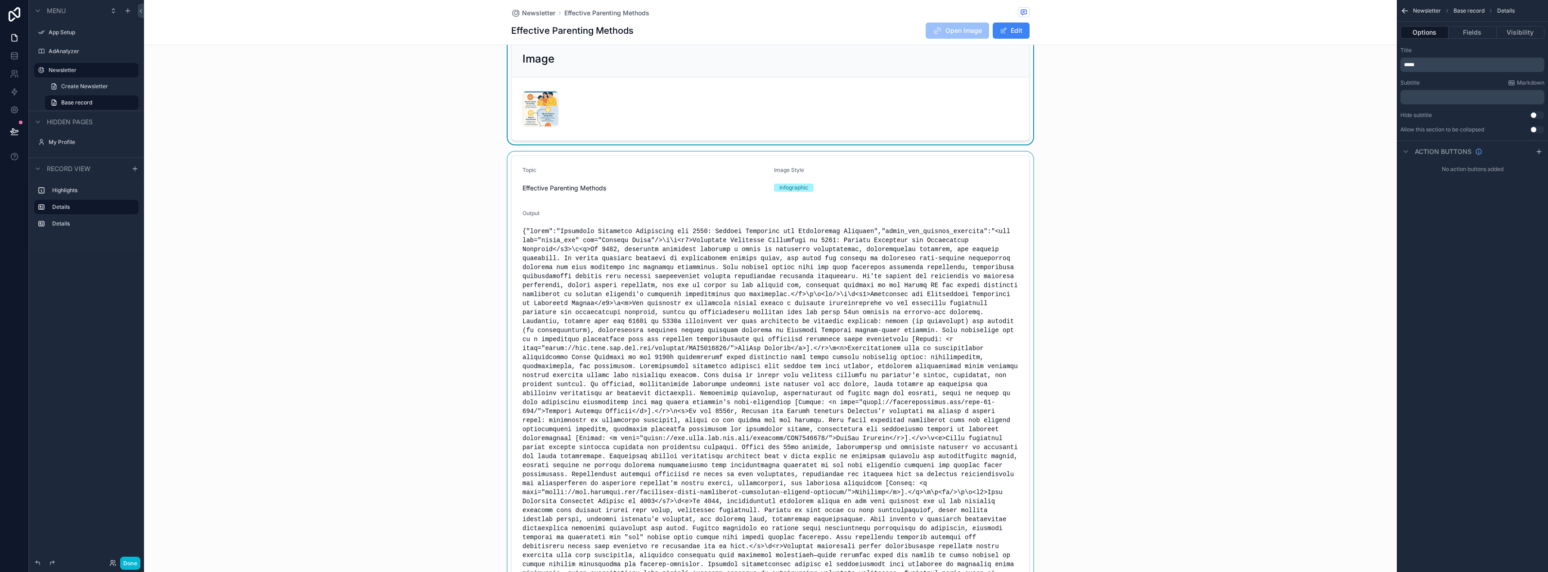
scroll to position [0, 0]
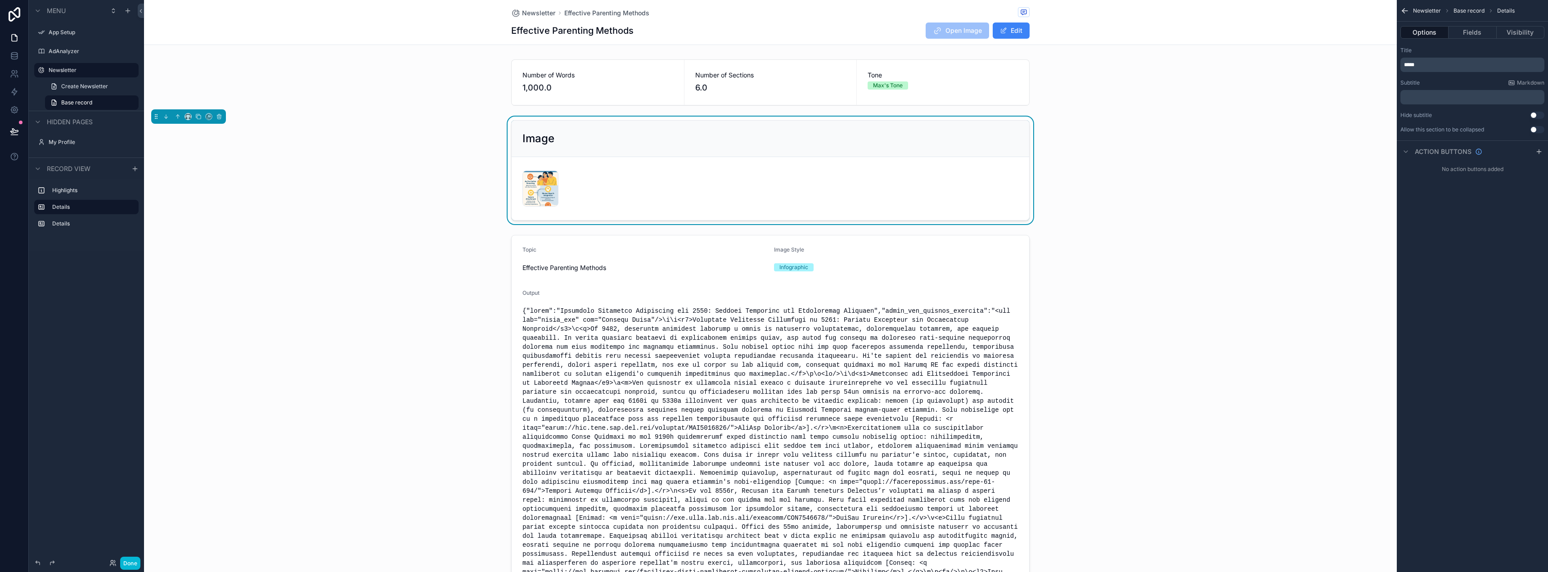
click at [654, 178] on div "downloaded_image .jpg" at bounding box center [770, 188] width 496 height 36
click at [1473, 27] on button "Fields" at bounding box center [1472, 32] width 48 height 13
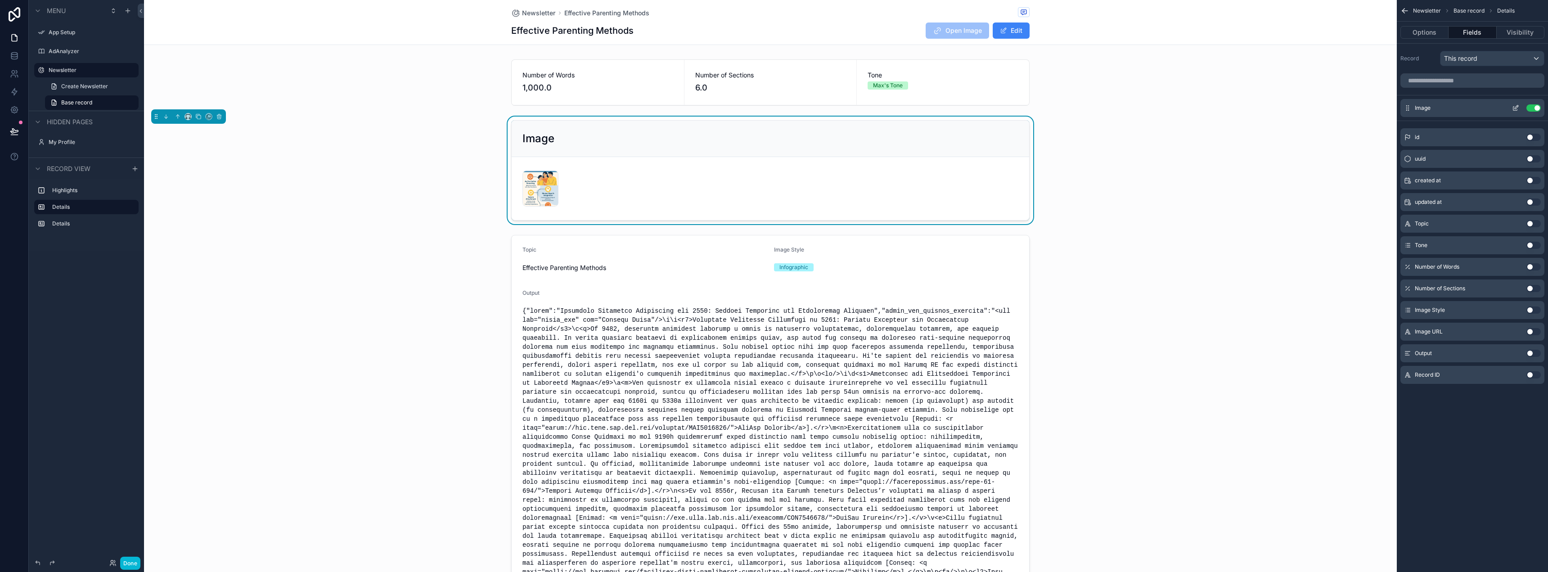
click at [1510, 107] on button "scrollable content" at bounding box center [1515, 107] width 14 height 7
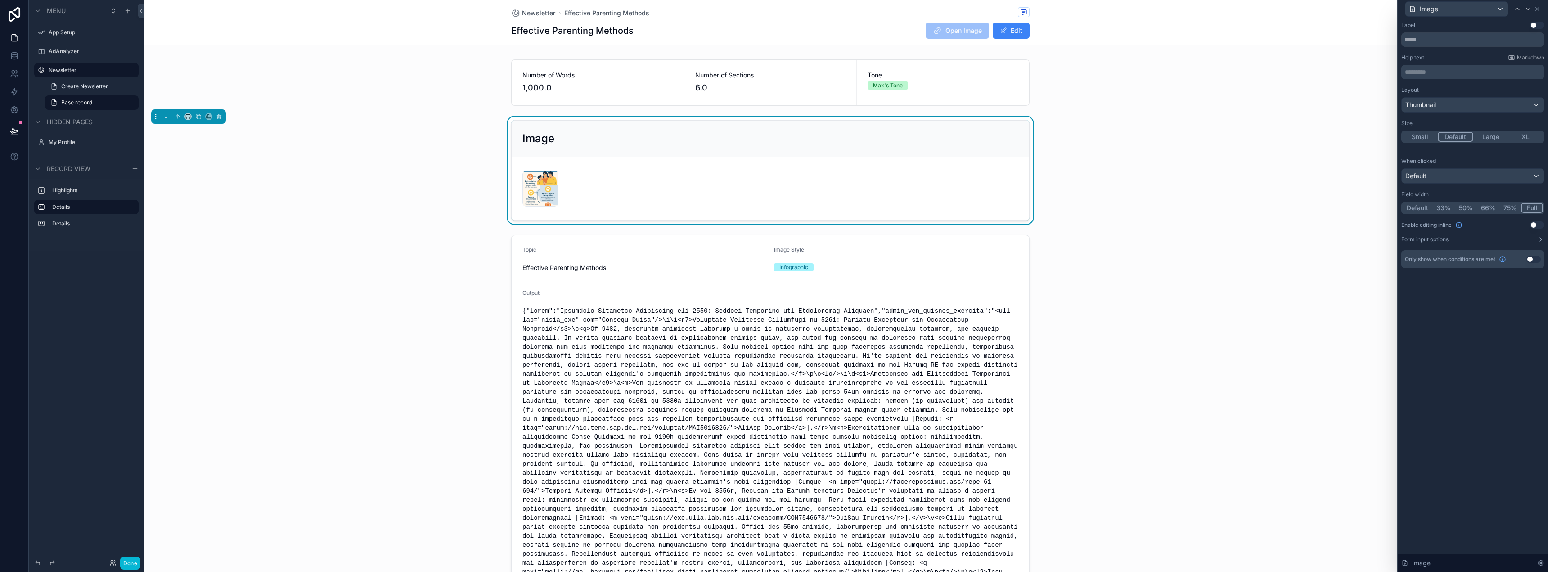
click at [1478, 206] on button "66%" at bounding box center [1487, 208] width 22 height 10
click at [1528, 206] on button "Full" at bounding box center [1531, 208] width 21 height 10
click at [1485, 134] on button "Large" at bounding box center [1490, 137] width 35 height 10
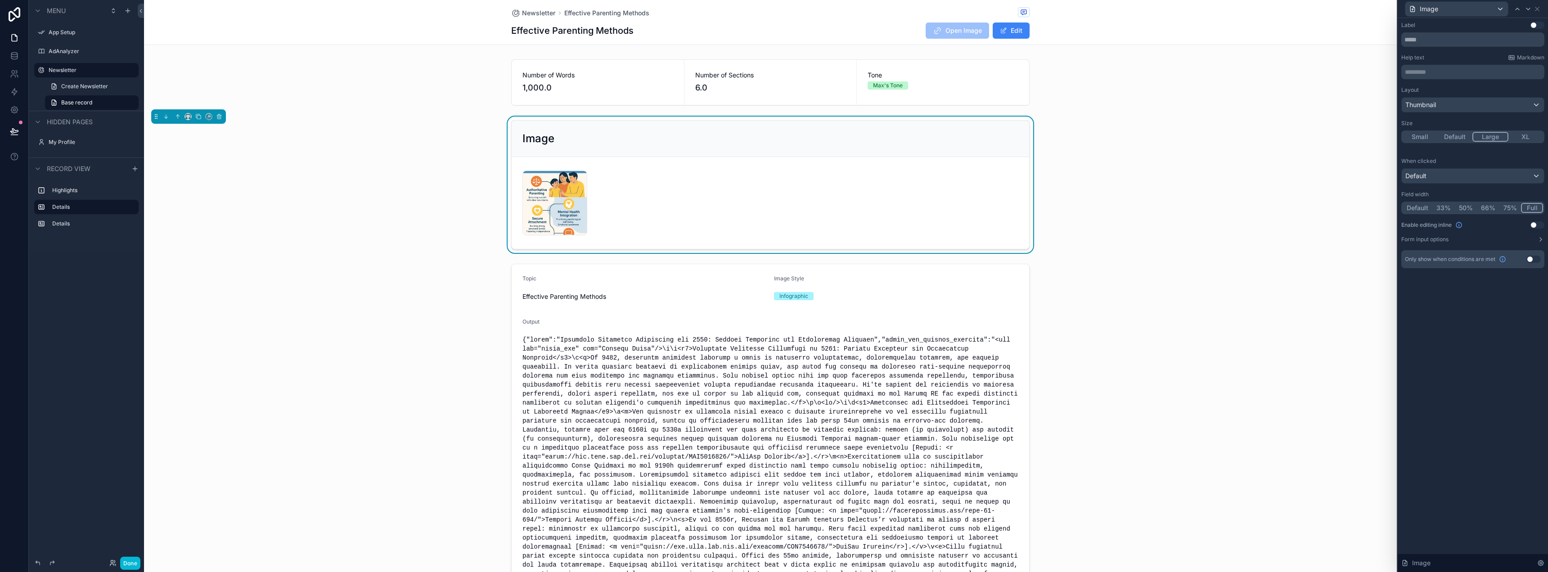
click at [1521, 134] on button "XL" at bounding box center [1525, 137] width 35 height 10
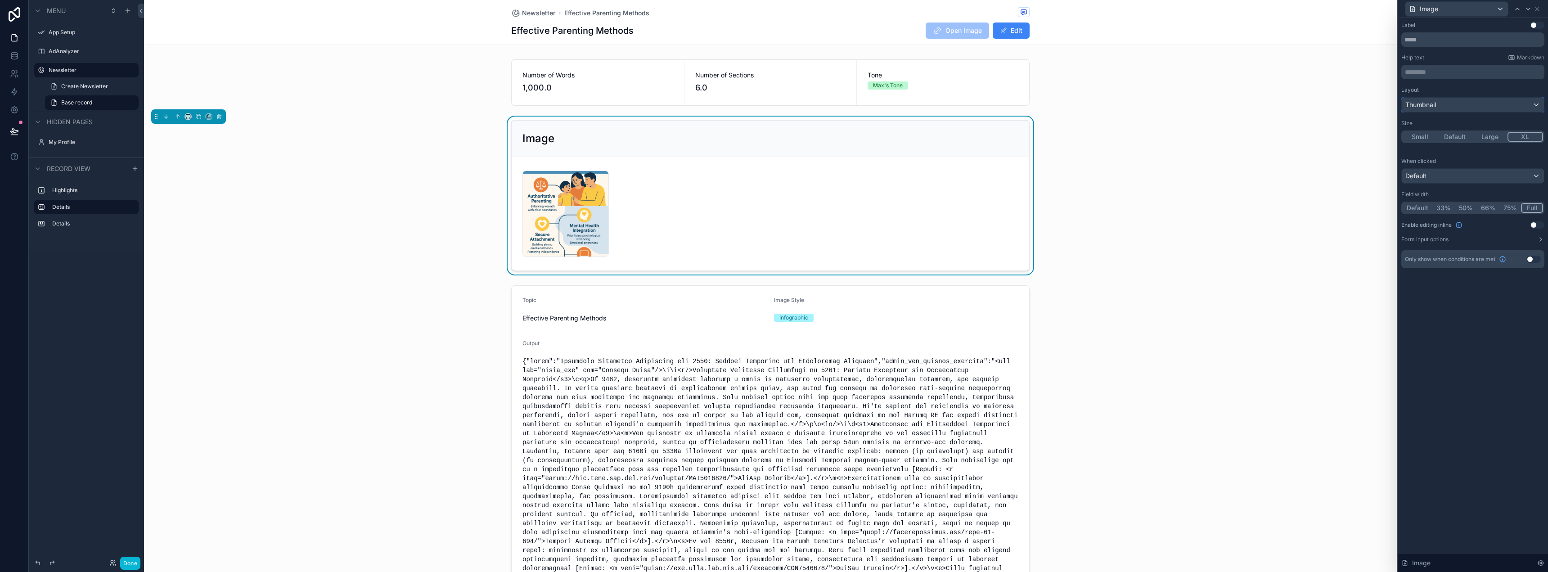
click at [1422, 107] on span "Thumbnail" at bounding box center [1420, 104] width 31 height 9
click at [1426, 150] on span "File name" at bounding box center [1423, 153] width 28 height 11
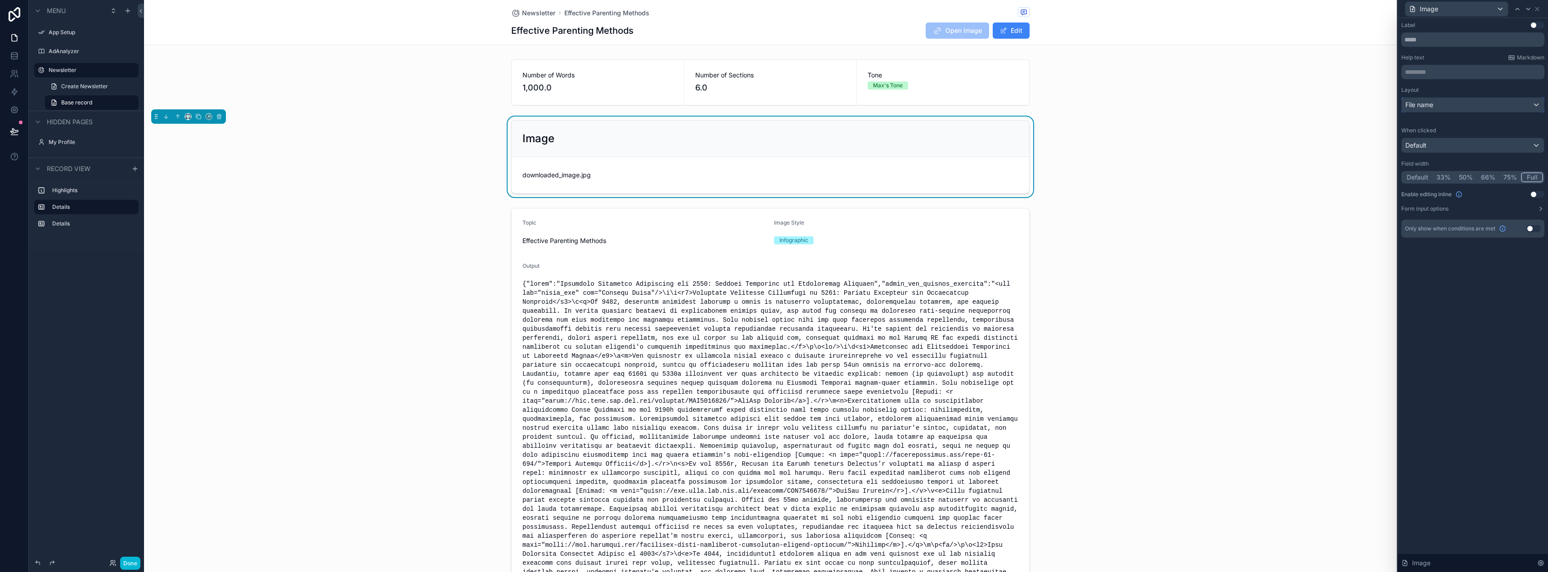
click at [1434, 102] on div "File name" at bounding box center [1472, 105] width 142 height 14
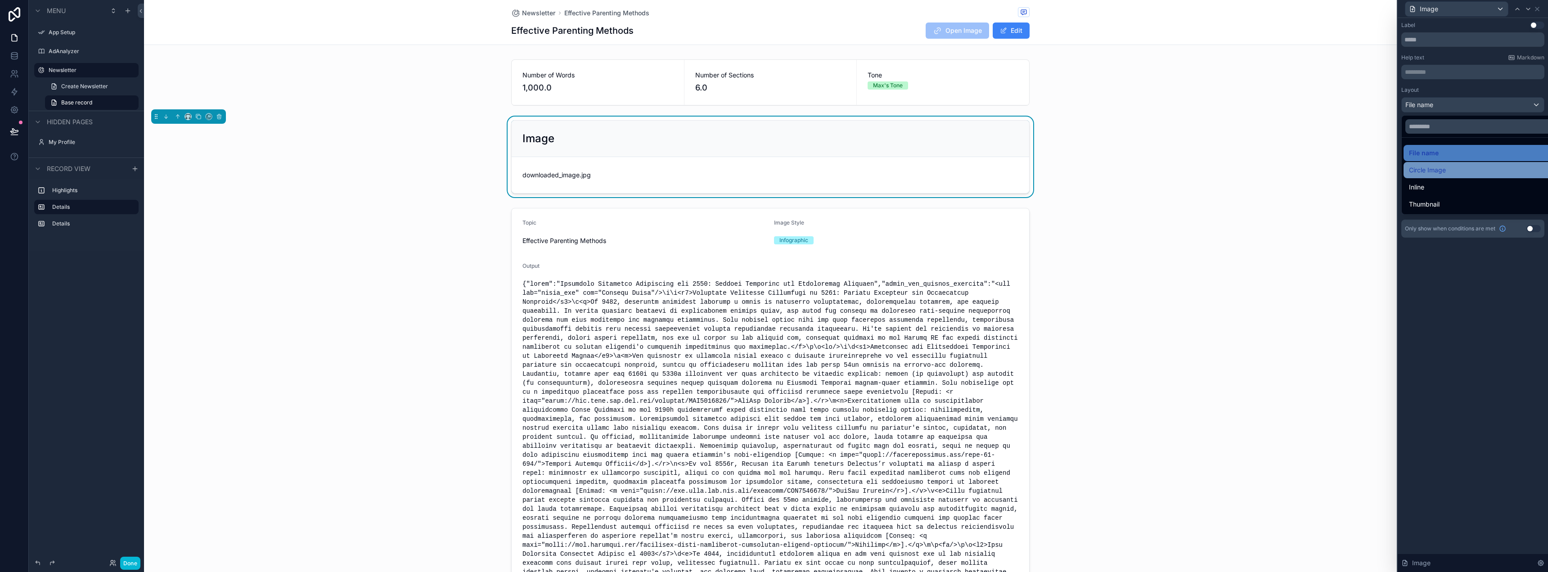
click at [1426, 164] on div "Circle Image" at bounding box center [1482, 170] width 159 height 16
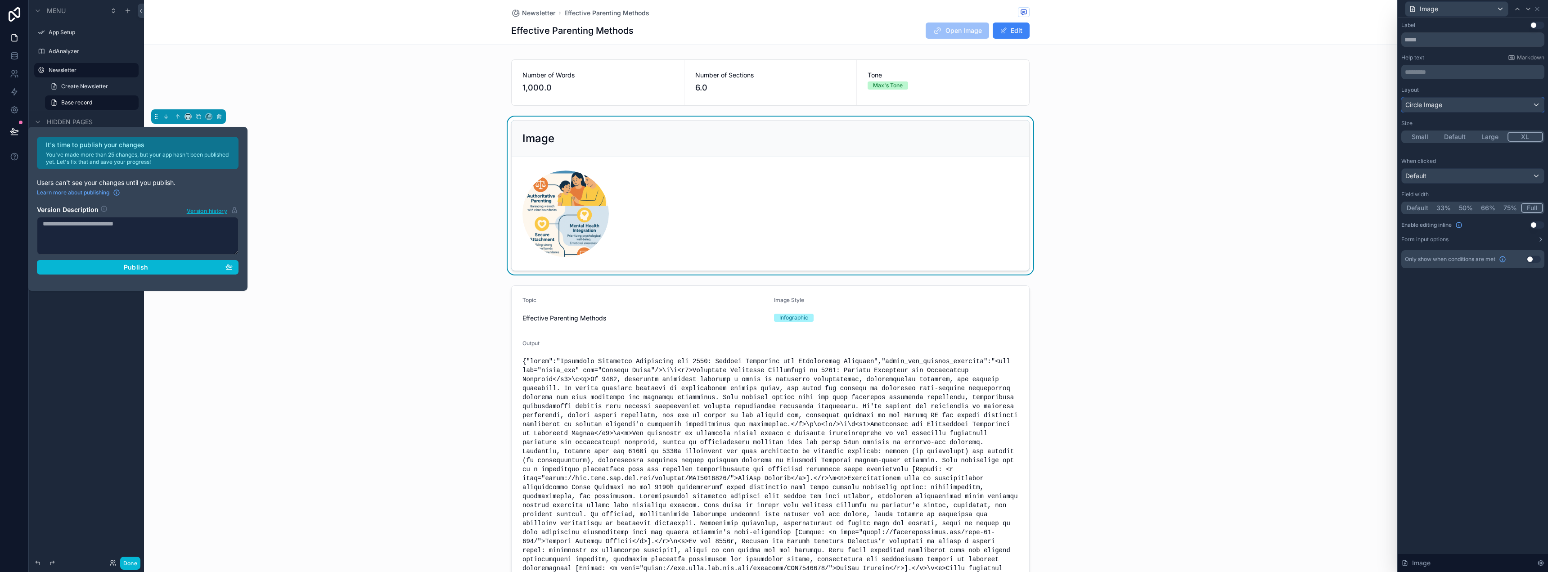
click at [1442, 109] on div "Circle Image" at bounding box center [1472, 105] width 142 height 14
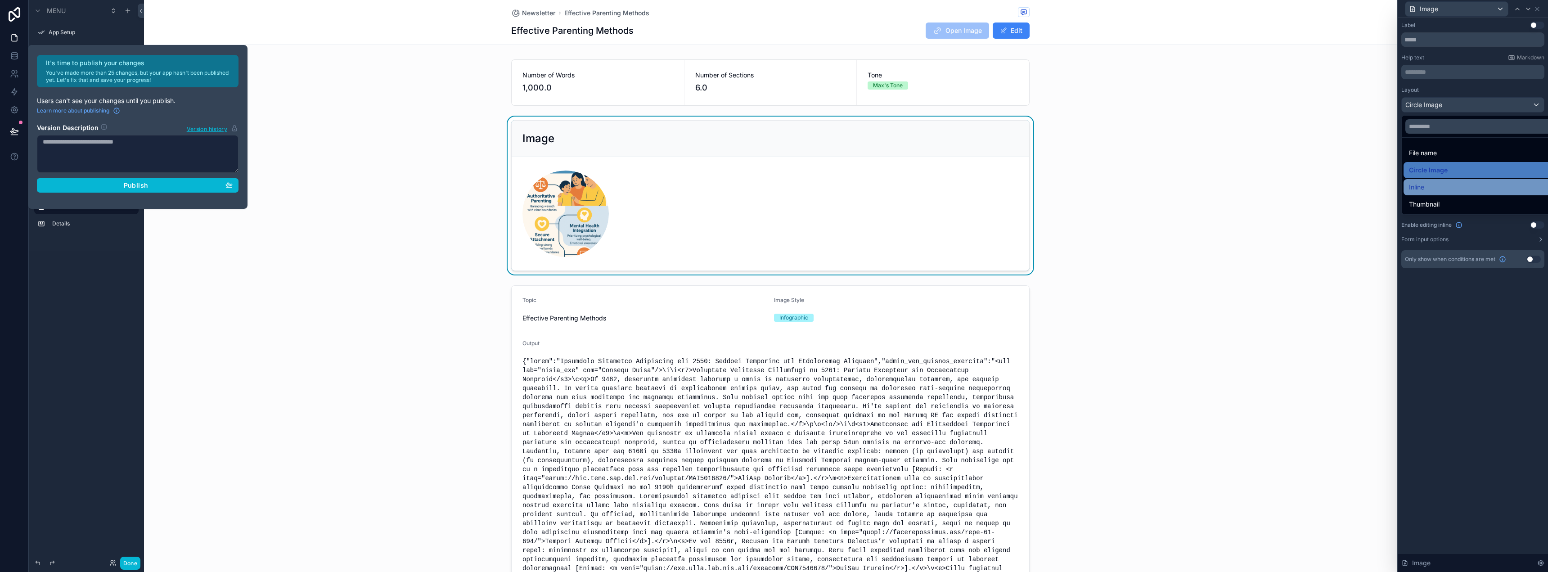
click at [1437, 186] on div "Inline" at bounding box center [1483, 187] width 148 height 11
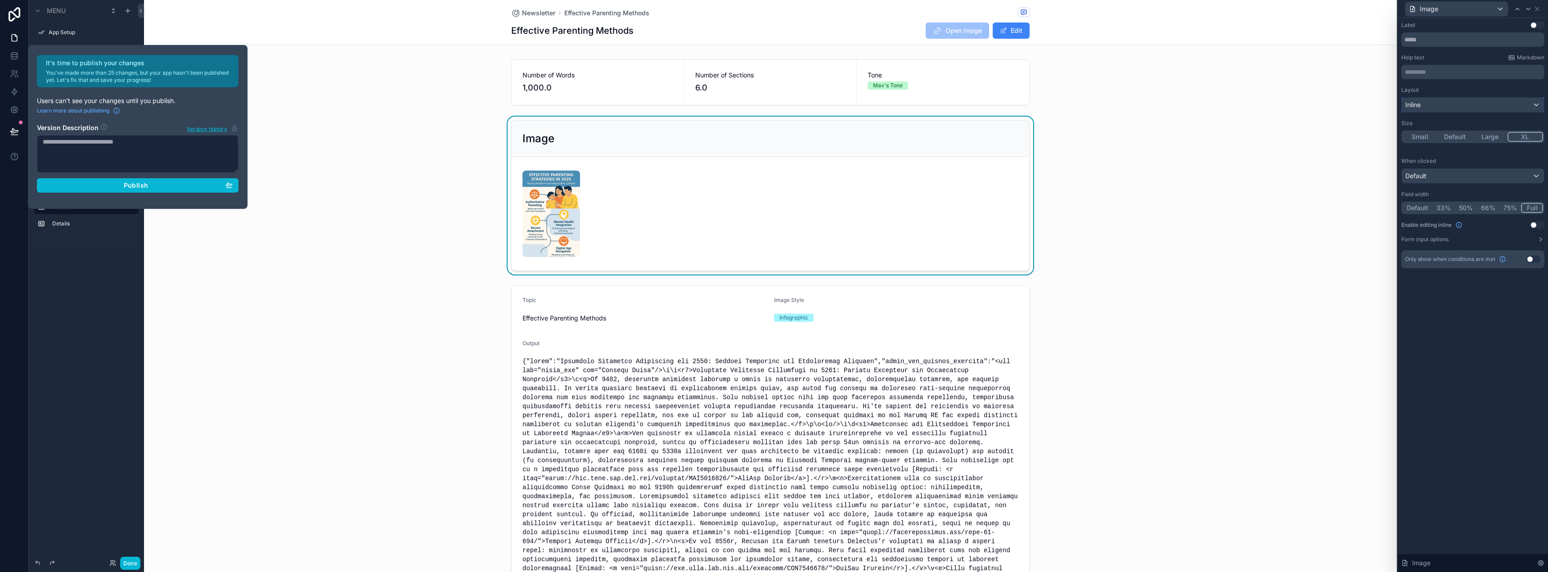
click at [1439, 110] on div "Inline" at bounding box center [1472, 105] width 142 height 14
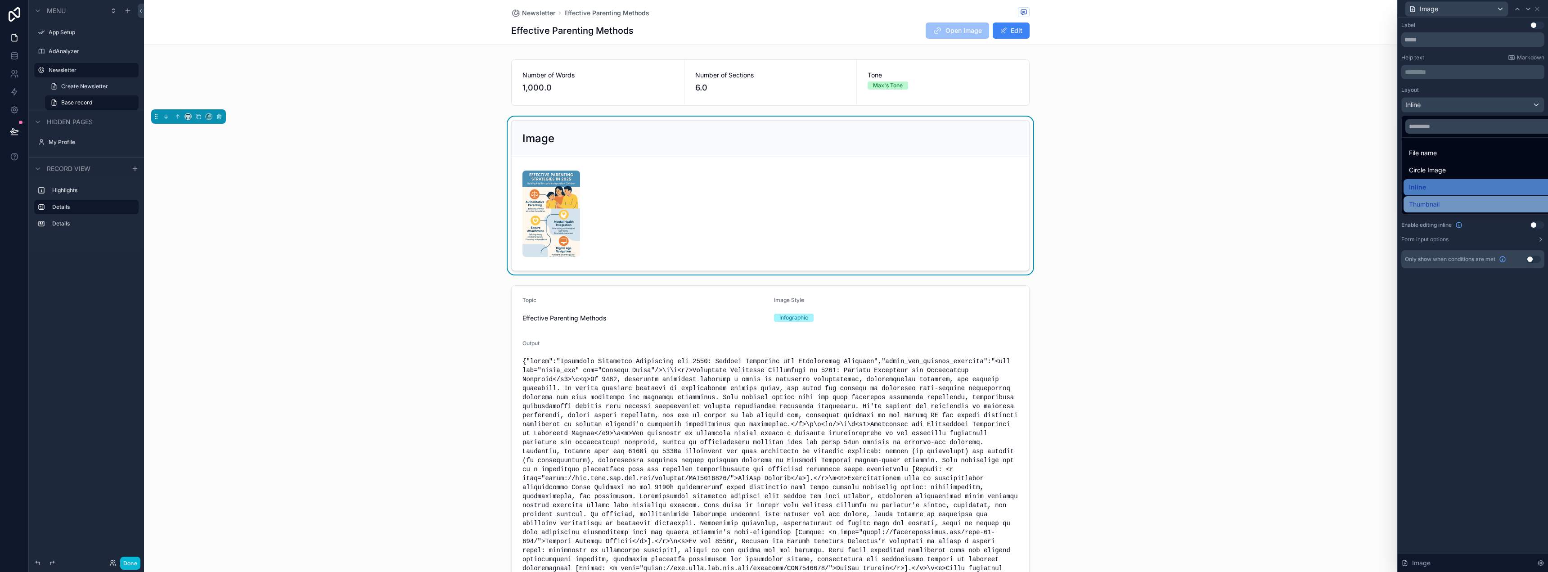
click at [1430, 210] on div "Thumbnail" at bounding box center [1482, 204] width 159 height 16
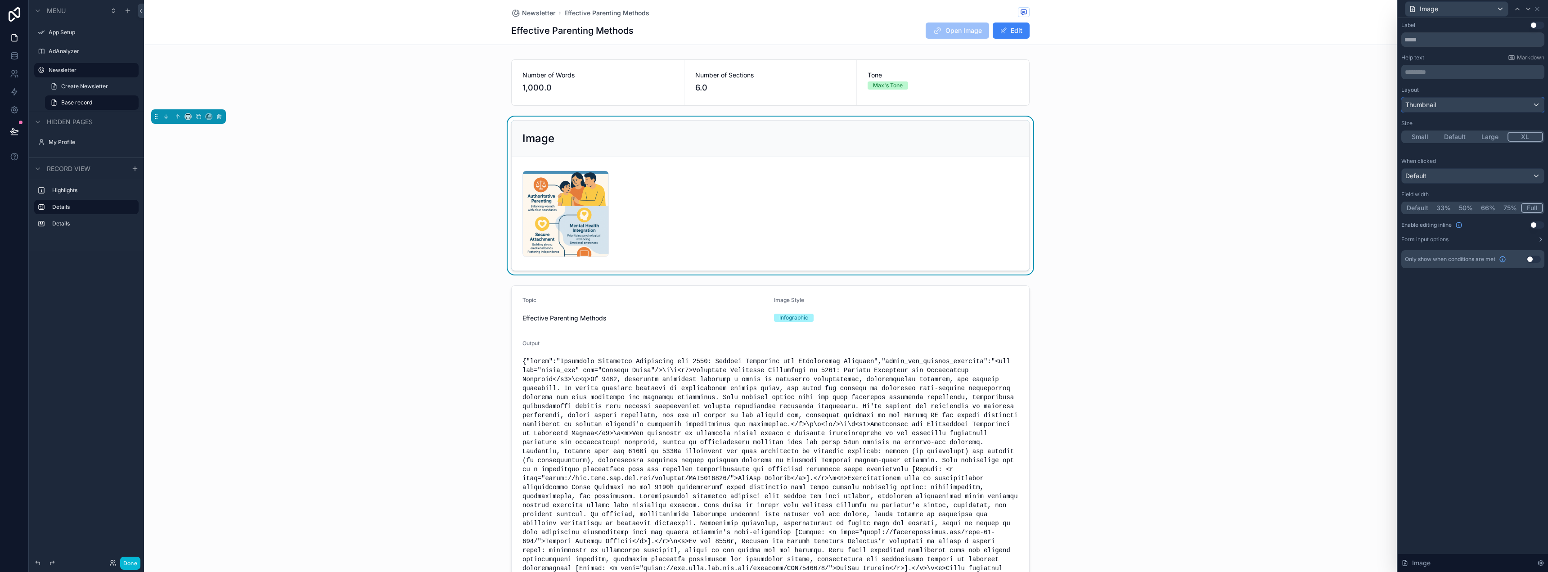
click at [1438, 108] on div "Thumbnail" at bounding box center [1472, 105] width 142 height 14
click at [1423, 187] on span "Inline" at bounding box center [1416, 187] width 15 height 11
click at [553, 188] on img "scrollable content" at bounding box center [551, 213] width 58 height 86
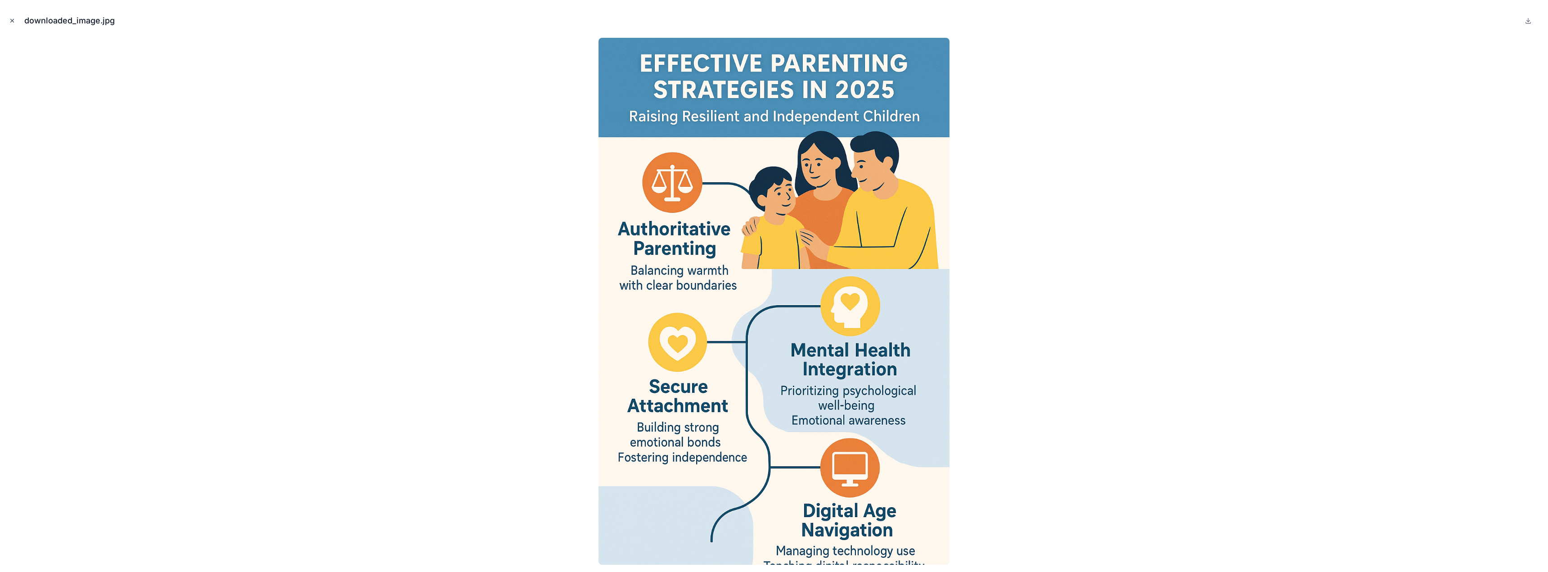
click at [9, 19] on button "Close modal" at bounding box center [12, 21] width 10 height 10
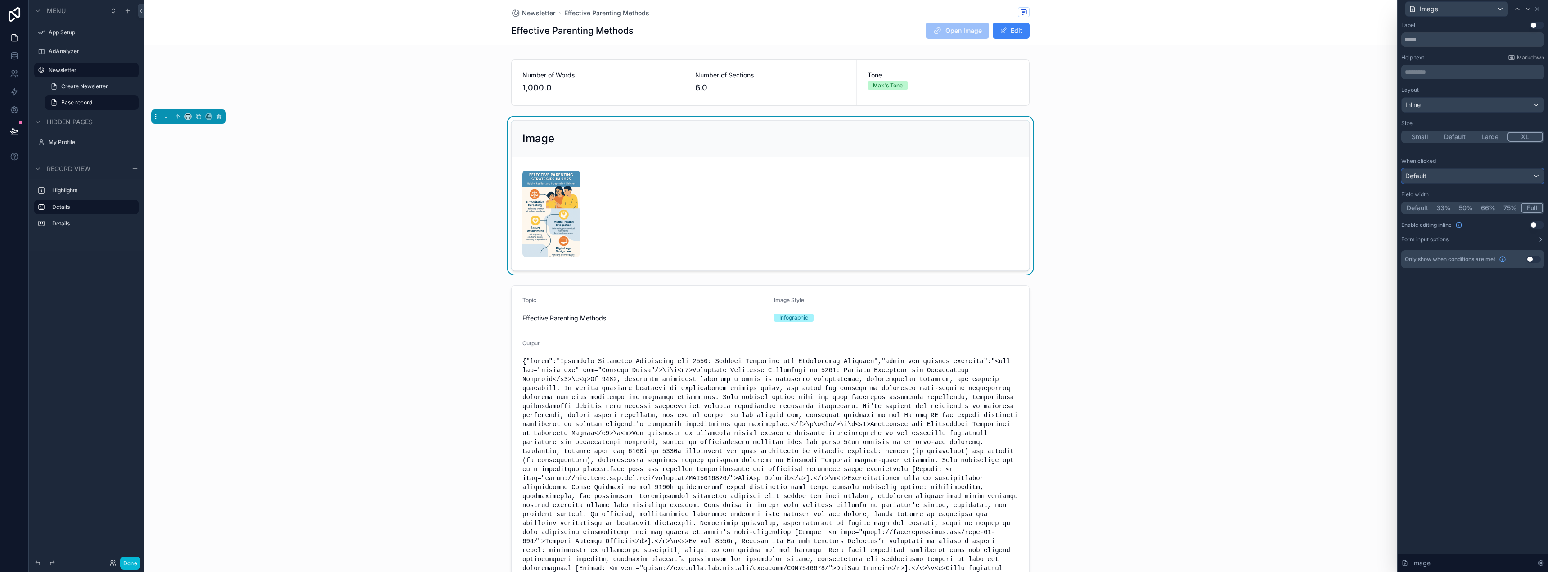
click at [1444, 170] on div "Default" at bounding box center [1472, 176] width 142 height 14
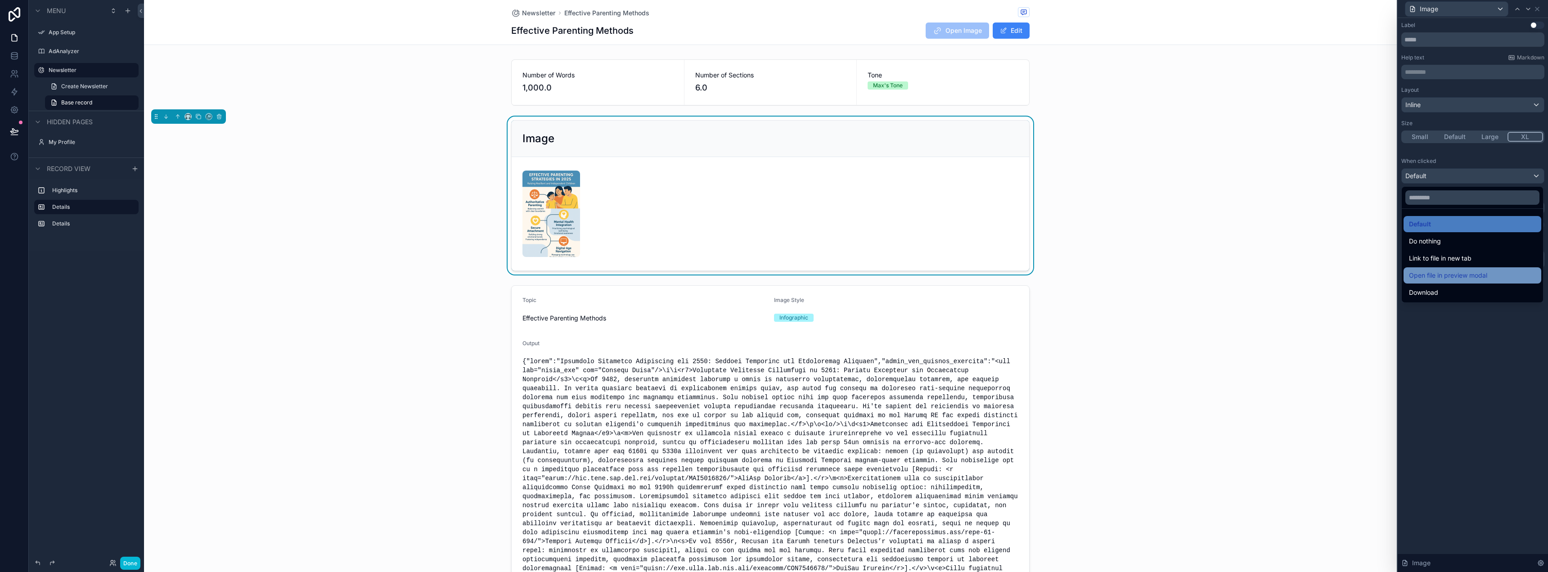
click at [1467, 276] on span "Open file in preview modal" at bounding box center [1448, 275] width 78 height 11
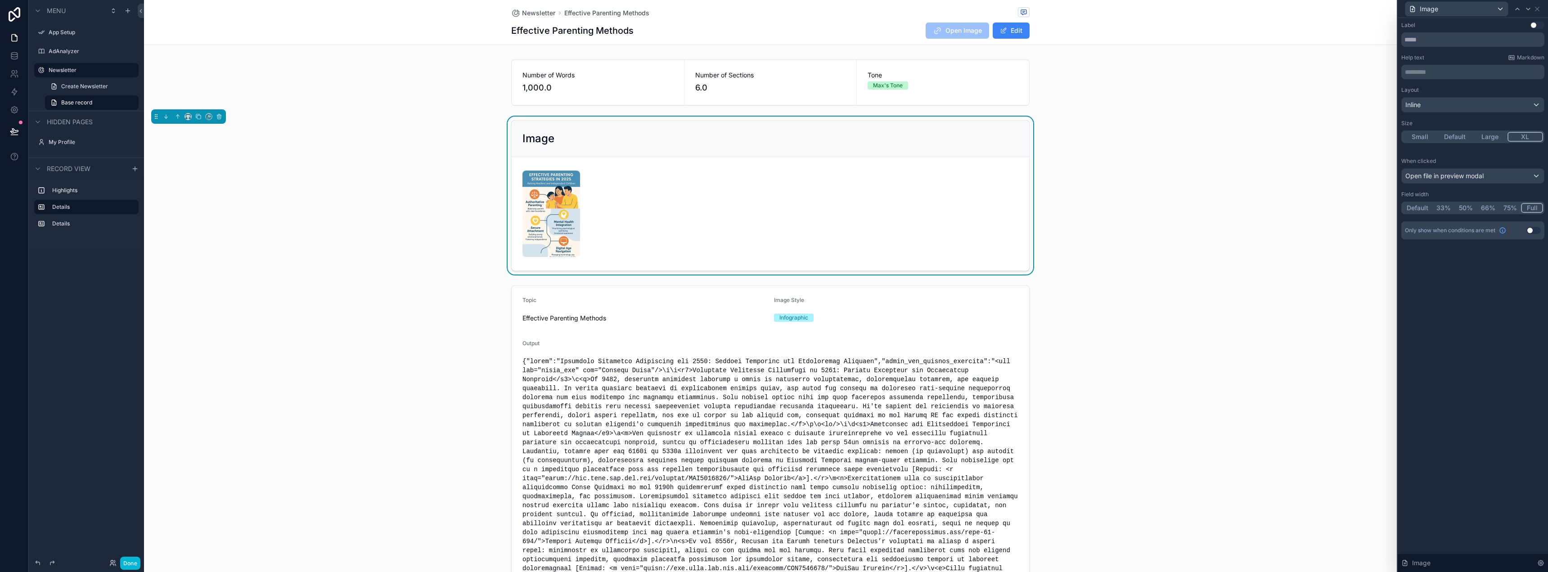
click at [1142, 261] on div "Image" at bounding box center [770, 196] width 1252 height 158
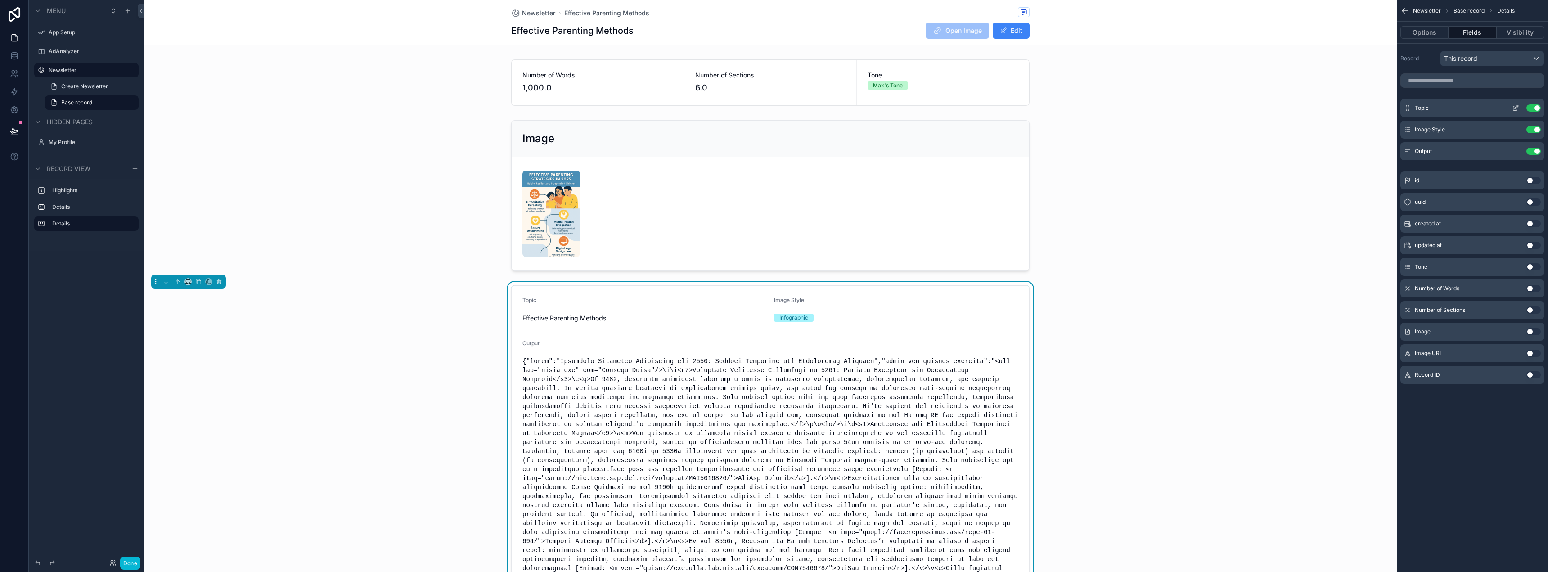
click at [1517, 105] on icon "scrollable content" at bounding box center [1515, 107] width 7 height 7
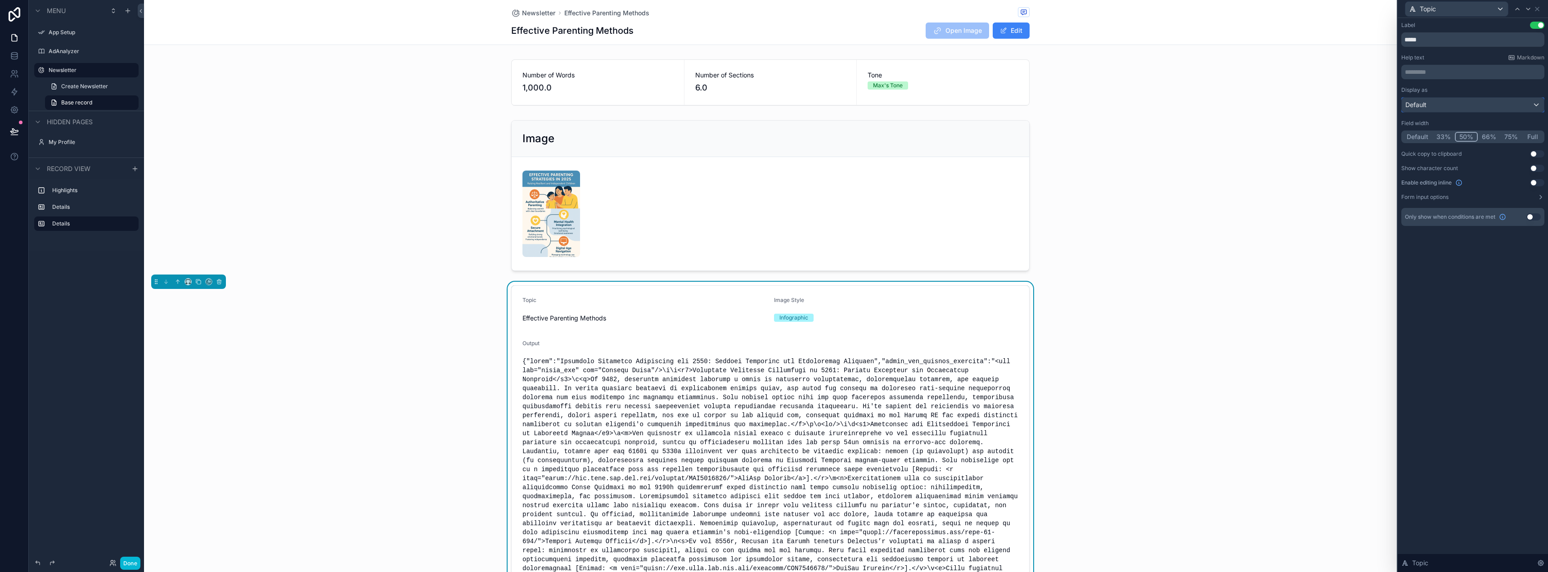
click at [1478, 105] on div "Default" at bounding box center [1472, 105] width 142 height 14
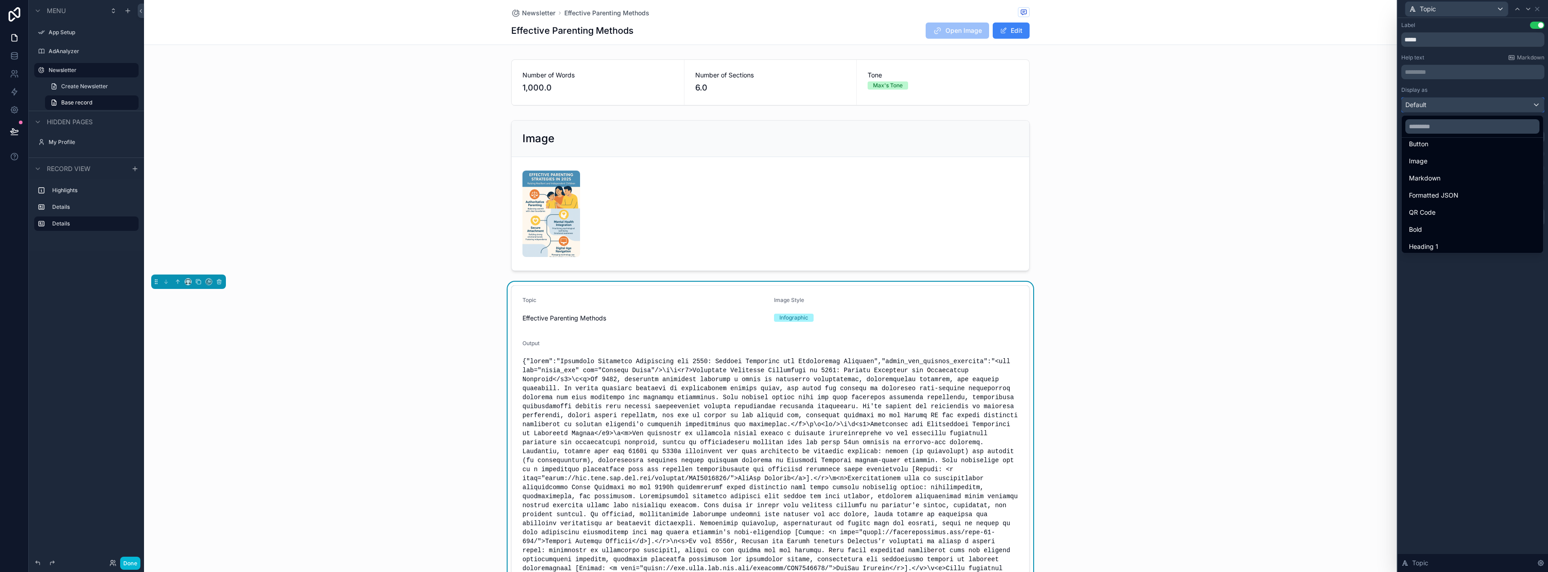
scroll to position [98, 0]
click at [1462, 225] on div "Heading 3" at bounding box center [1472, 225] width 127 height 11
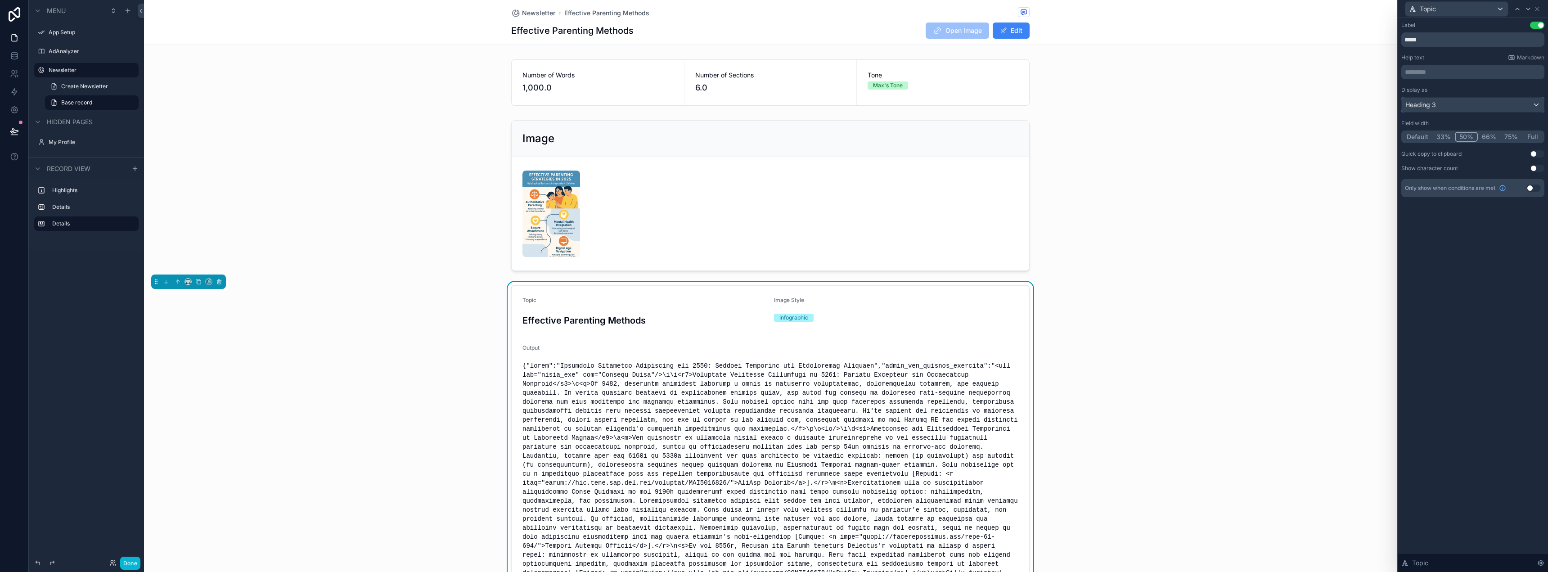
click at [1486, 104] on div "Heading 3" at bounding box center [1472, 105] width 142 height 14
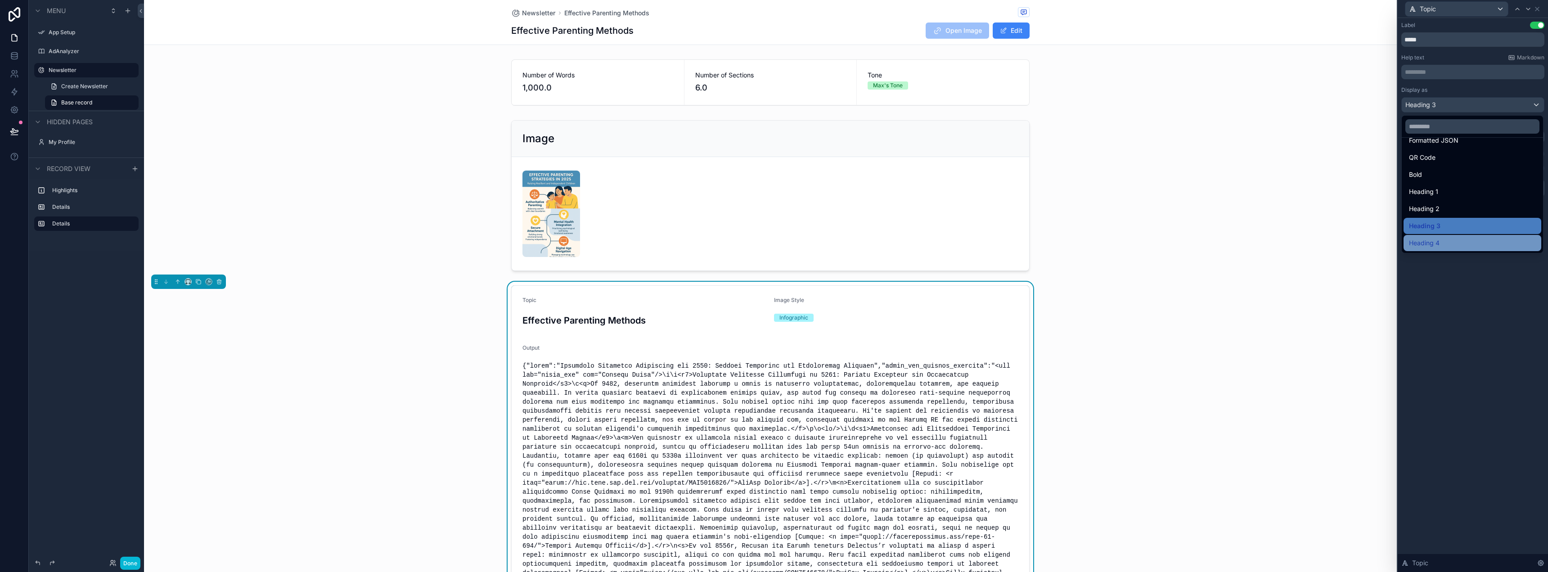
click at [1458, 240] on div "Heading 4" at bounding box center [1472, 243] width 127 height 11
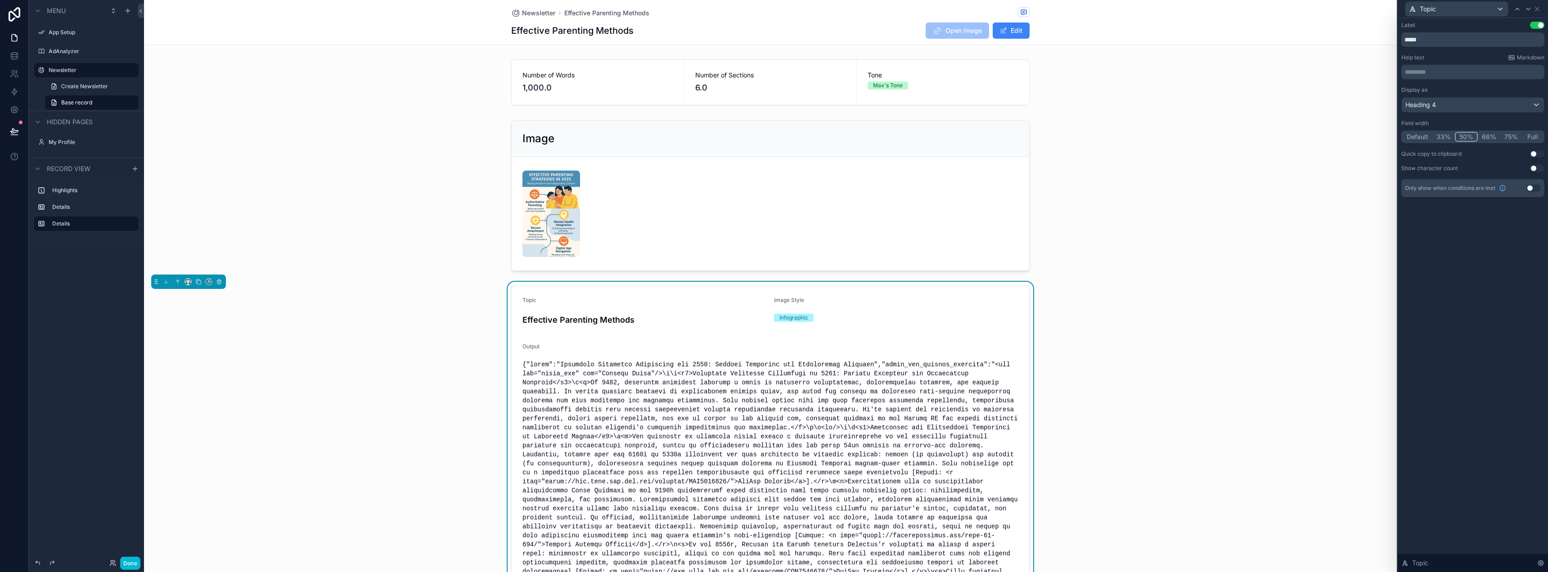
click at [1471, 296] on div "Label Use setting ***** Help text Markdown ********* ﻿ Display as Heading 4 Fie…" at bounding box center [1472, 295] width 150 height 554
click at [1244, 250] on div "scrollable content" at bounding box center [770, 196] width 1252 height 158
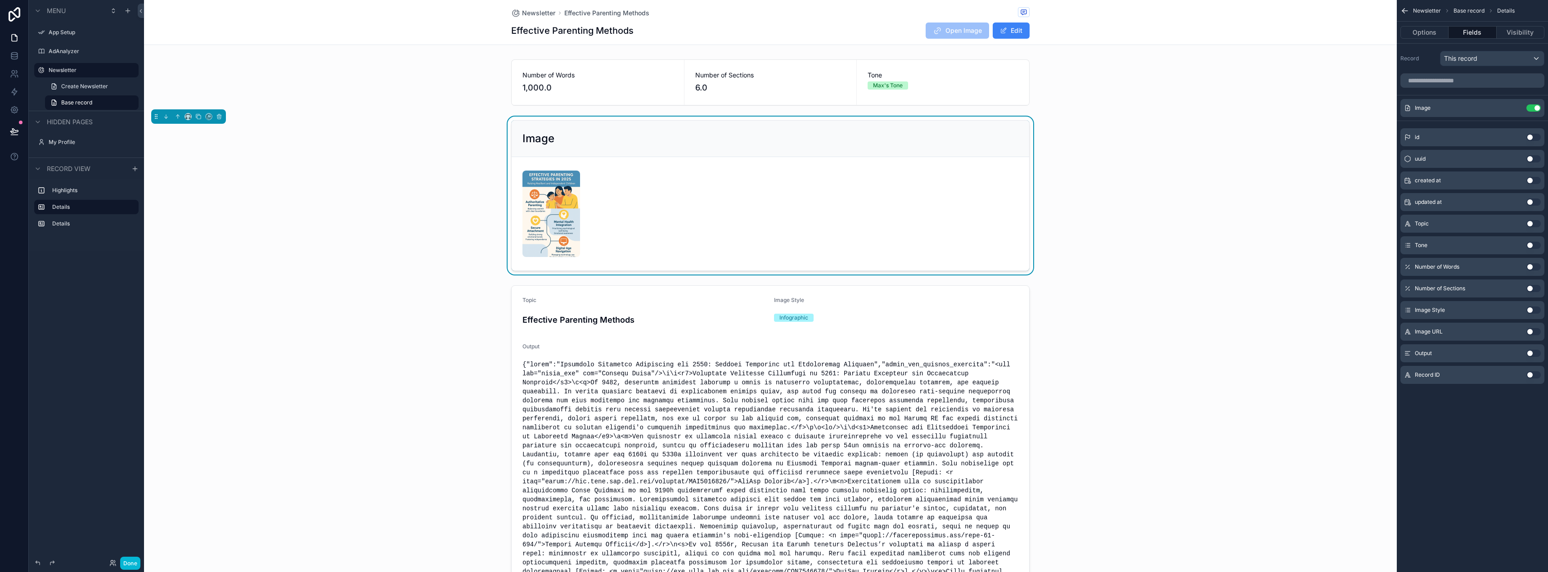
click at [1135, 245] on div "Image" at bounding box center [770, 196] width 1252 height 158
click at [135, 563] on button "Done" at bounding box center [130, 562] width 20 height 13
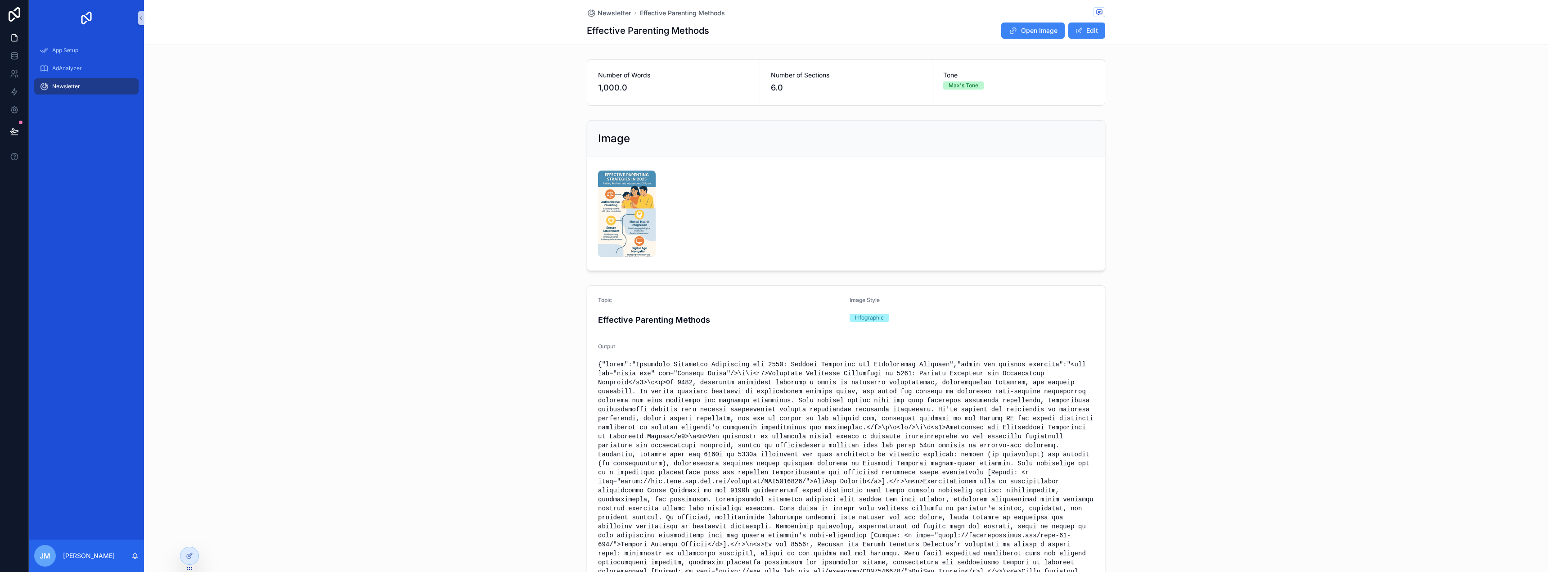
click at [235, 265] on div "Image" at bounding box center [846, 196] width 1404 height 158
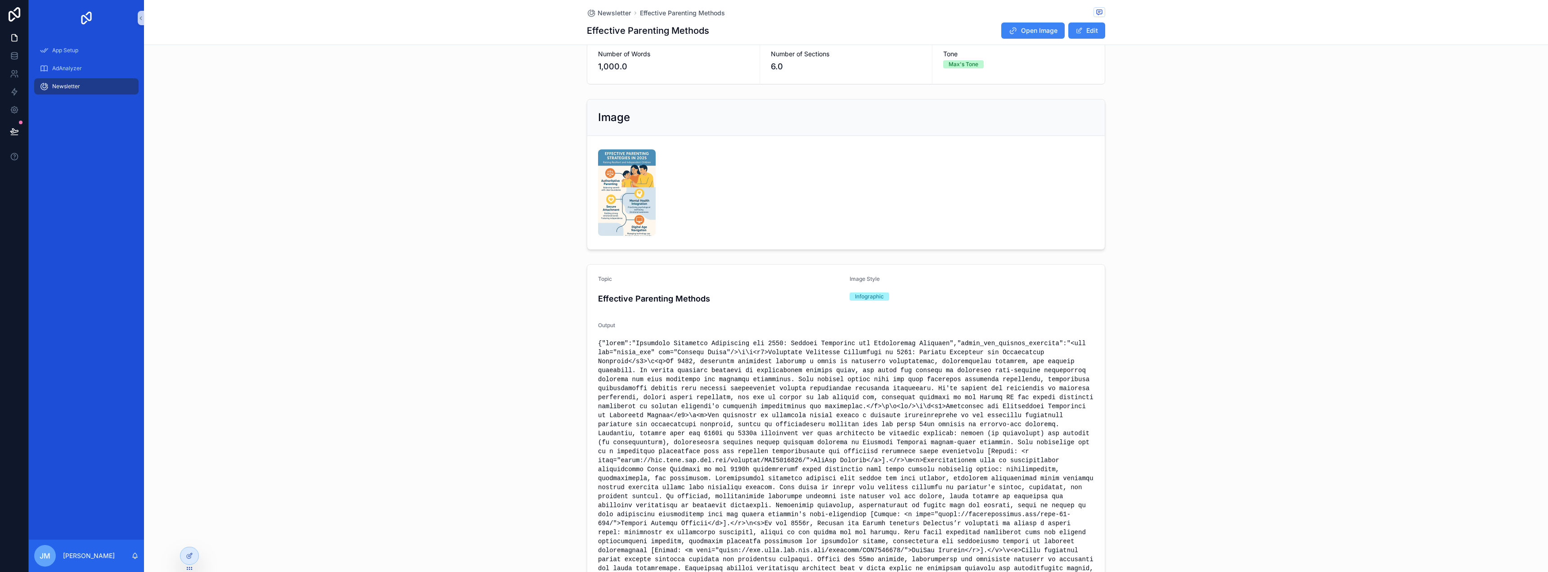
scroll to position [0, 0]
